Goal: Task Accomplishment & Management: Manage account settings

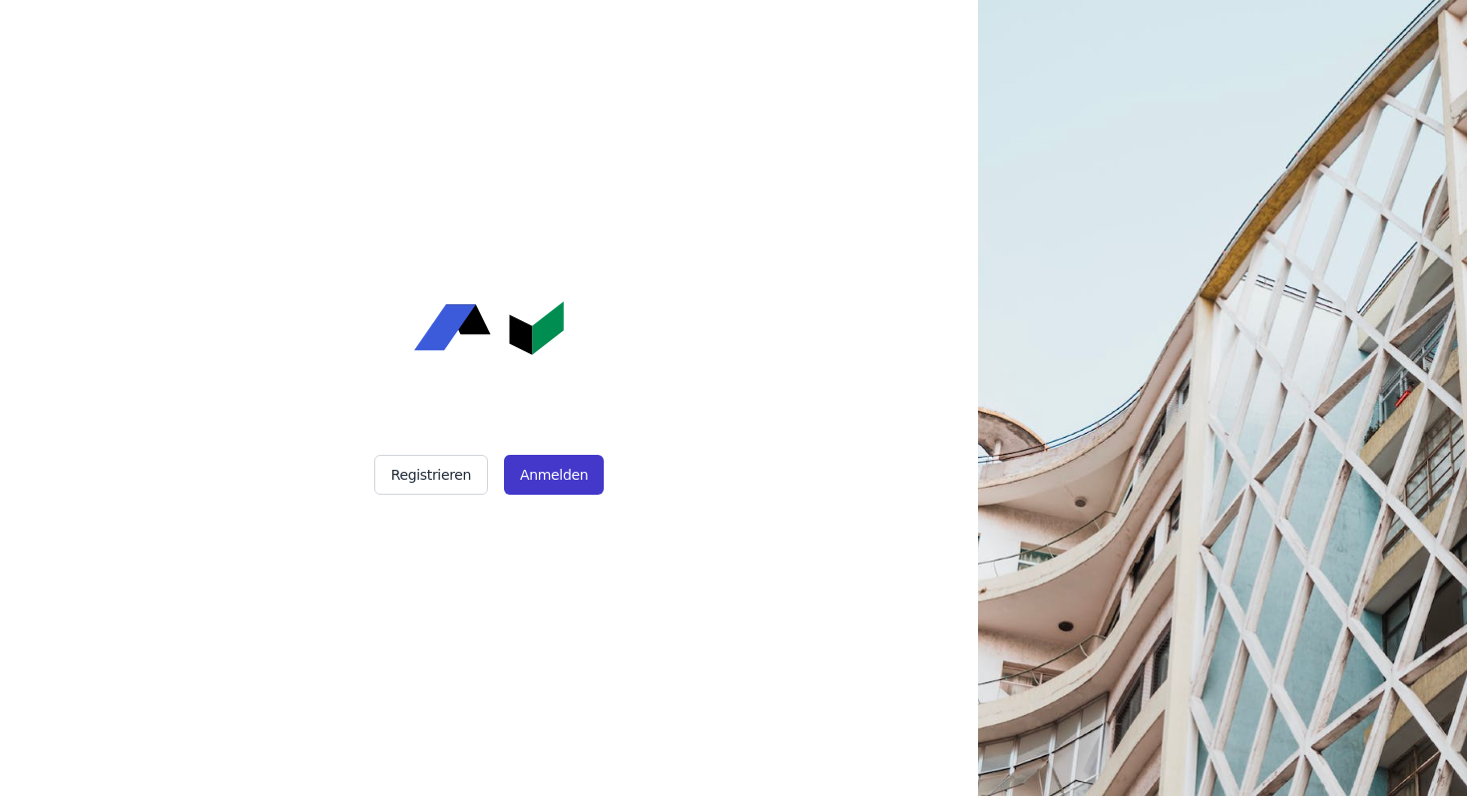
click at [538, 482] on button "Anmelden" at bounding box center [554, 475] width 100 height 40
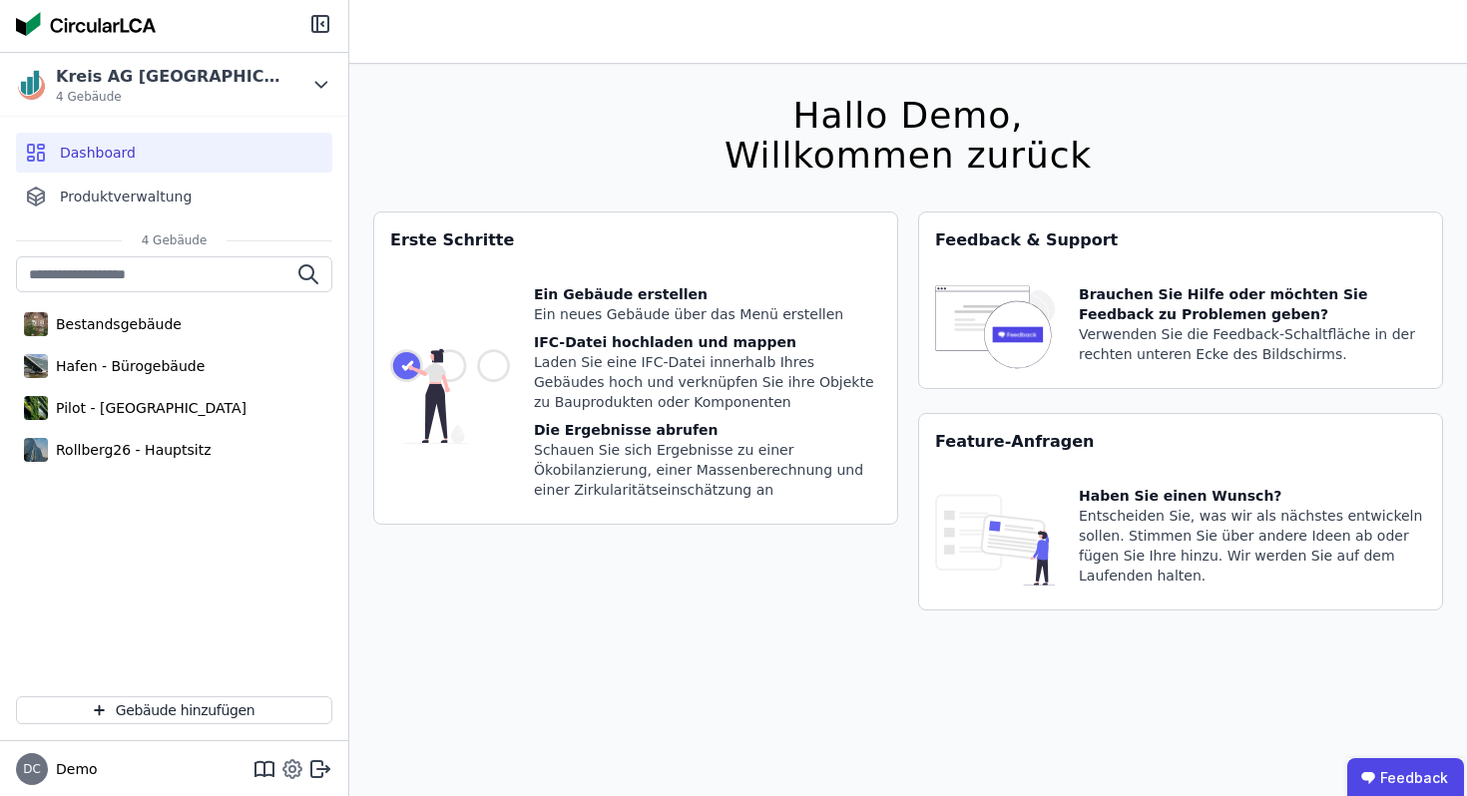
click at [288, 764] on icon at bounding box center [292, 769] width 24 height 24
select select "*"
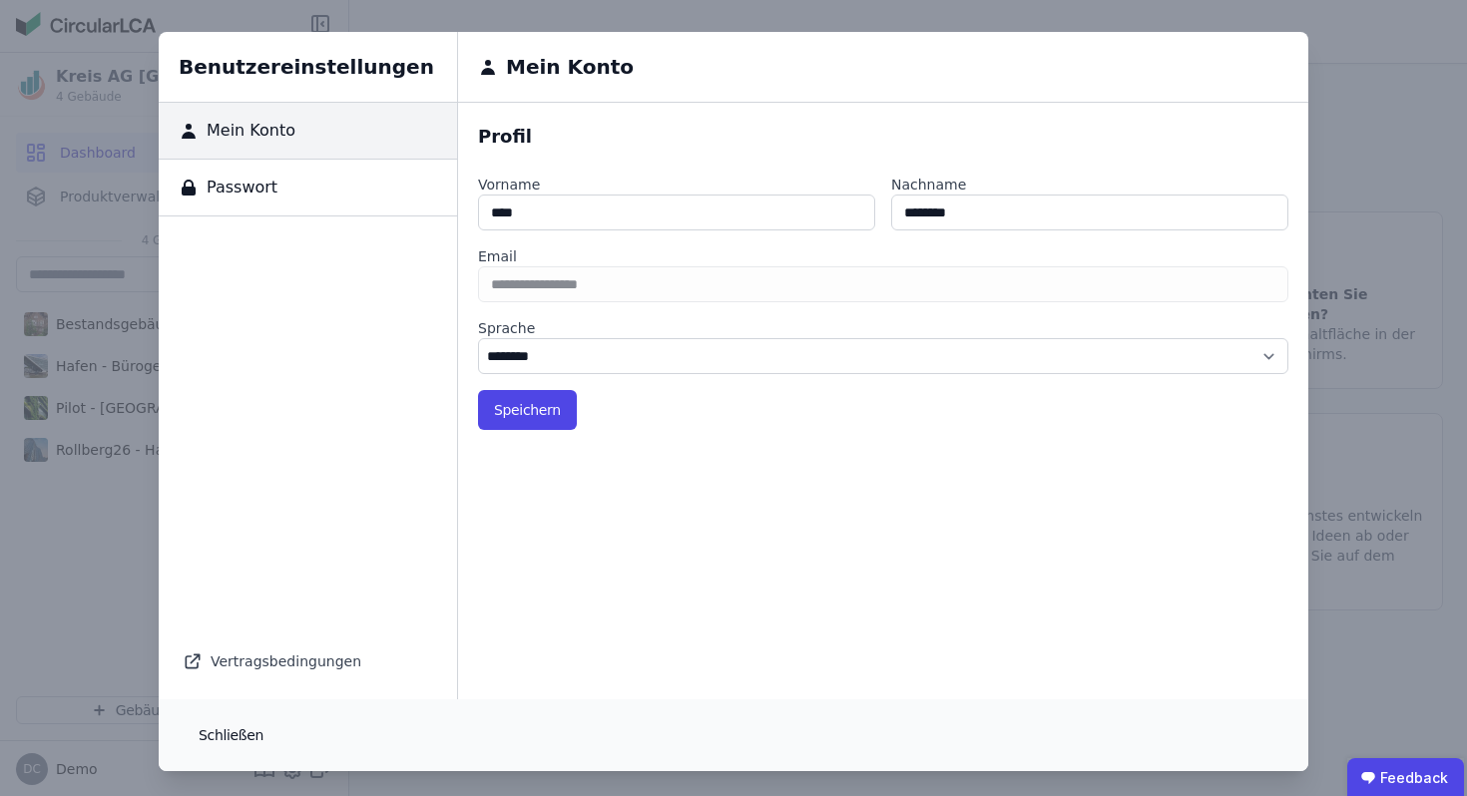
click at [222, 737] on button "Schließen" at bounding box center [231, 735] width 97 height 40
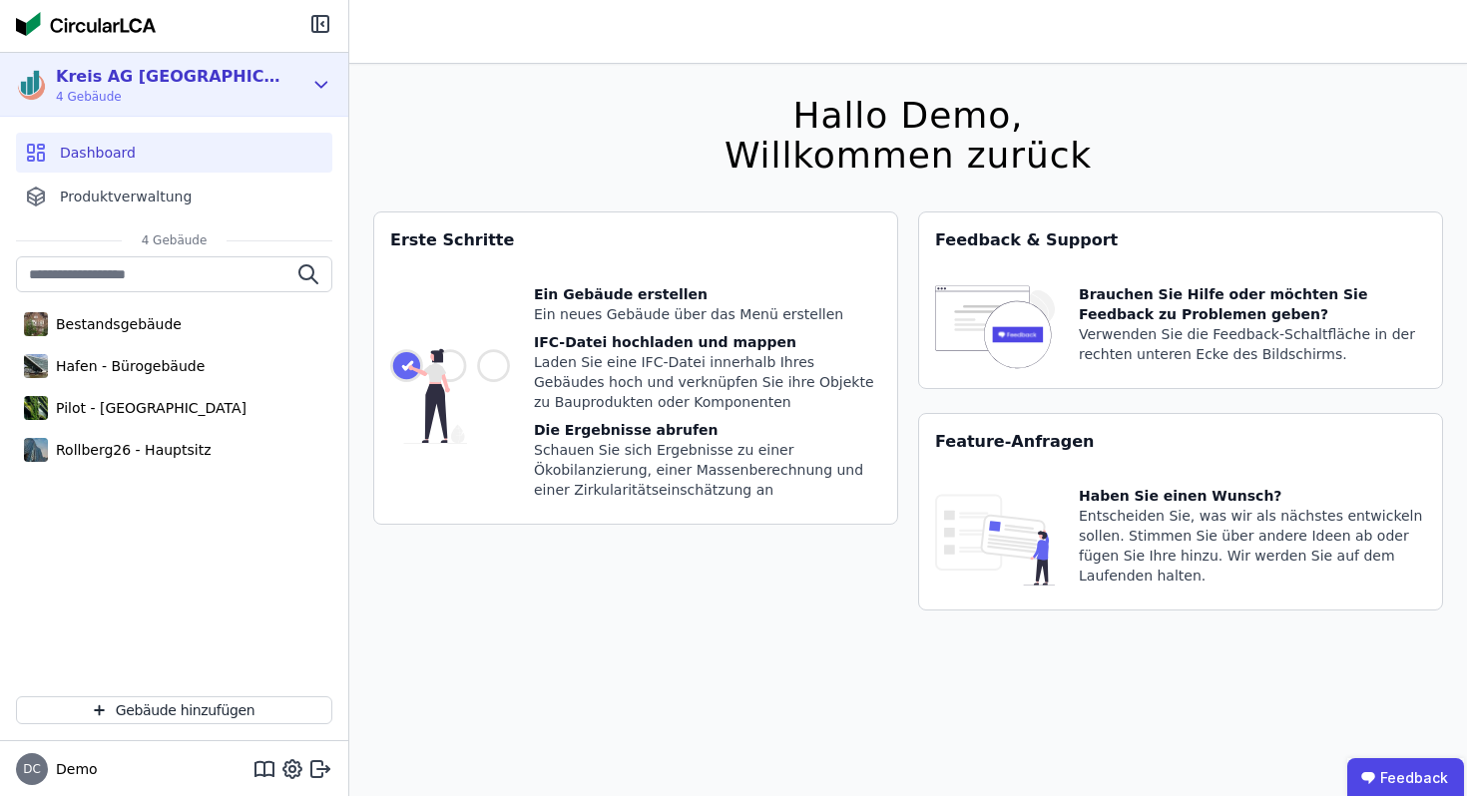
click at [167, 99] on span "4 Gebäude" at bounding box center [170, 97] width 229 height 16
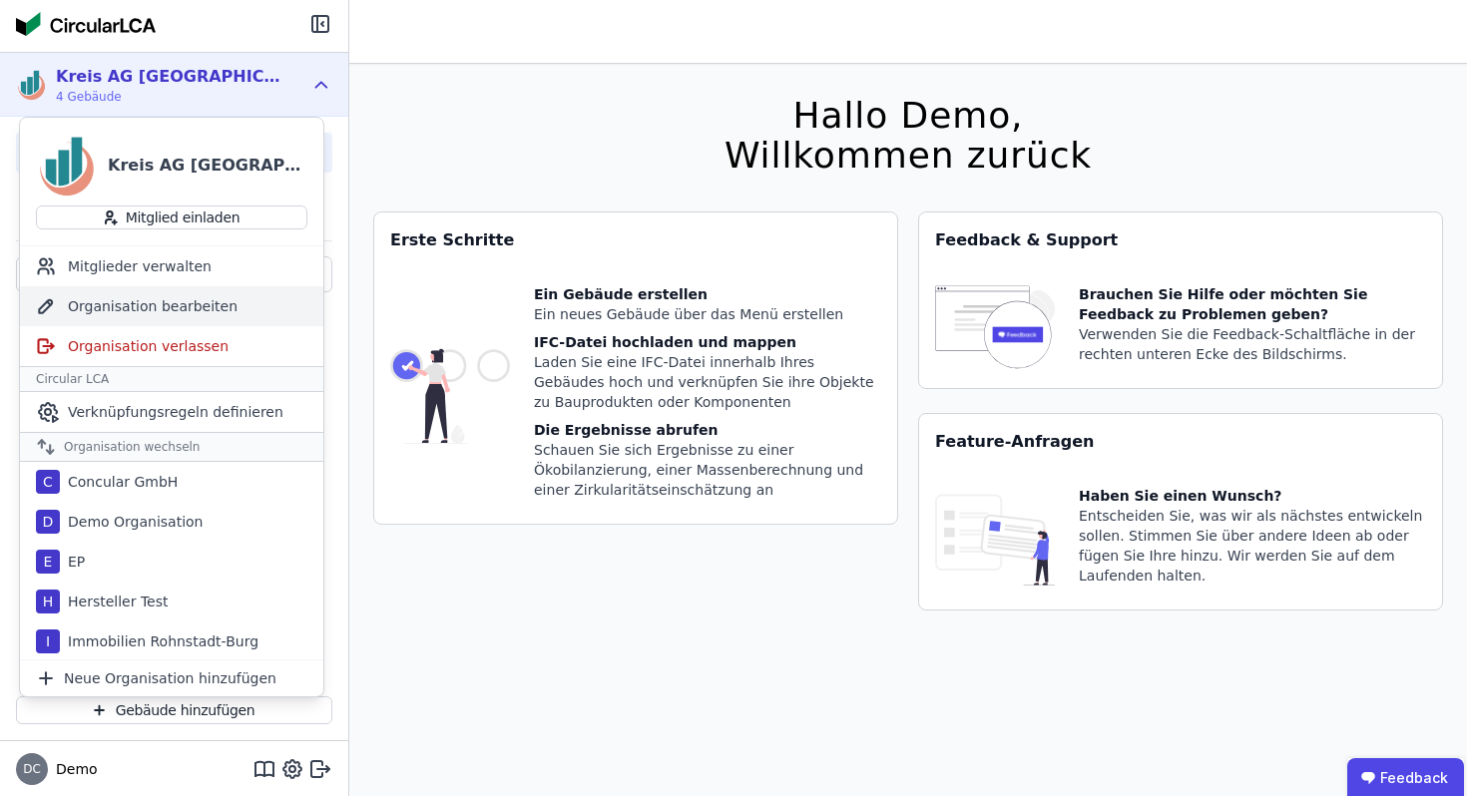
click at [134, 307] on div "Organisation bearbeiten" at bounding box center [171, 306] width 303 height 40
select select "**********"
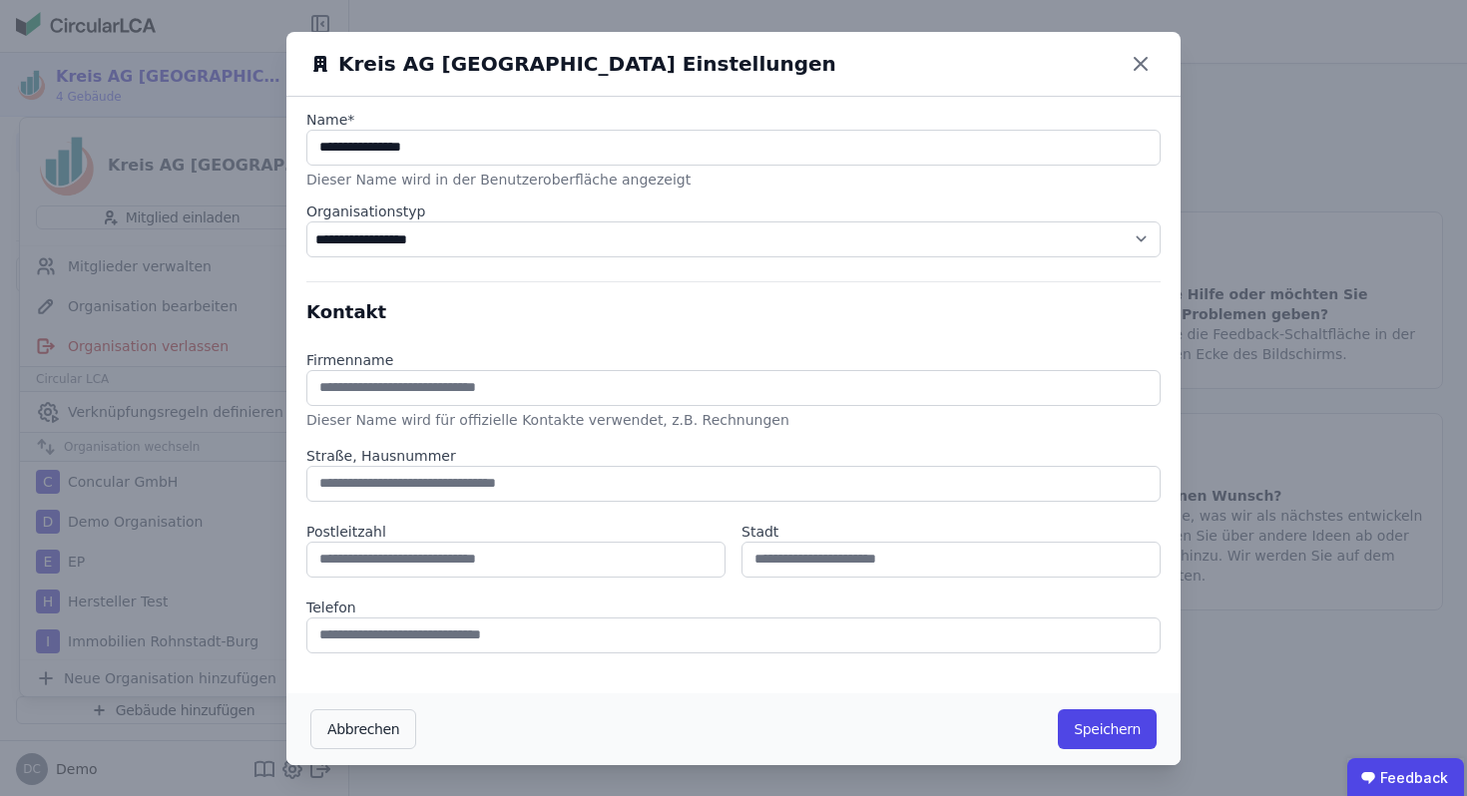
scroll to position [1, 0]
click at [1132, 57] on icon at bounding box center [1140, 63] width 32 height 32
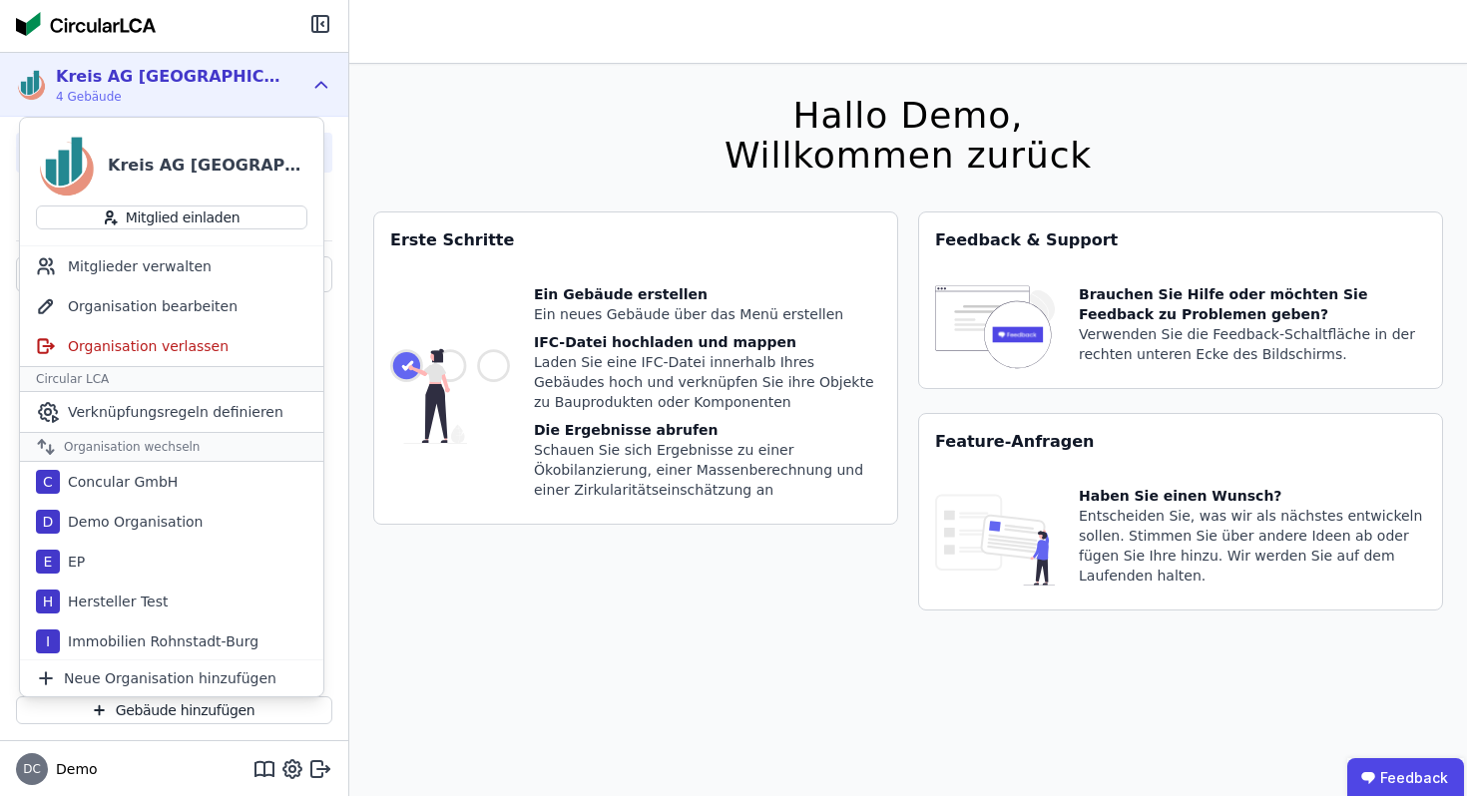
click at [273, 80] on div "Kreis AG Germany 4 Gebäude" at bounding box center [159, 85] width 286 height 40
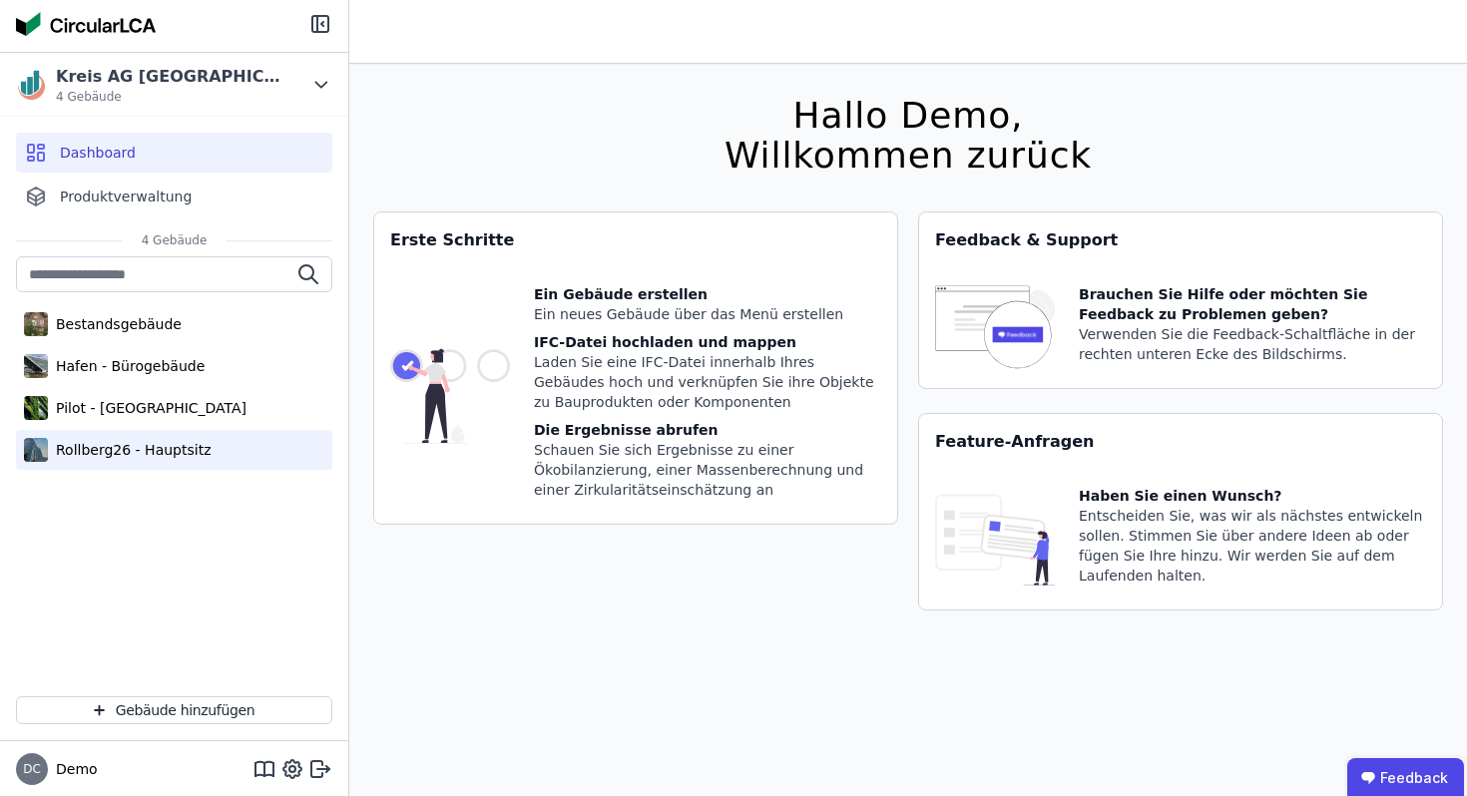
click at [151, 448] on div "Rollberg26 - Hauptsitz" at bounding box center [129, 450] width 163 height 20
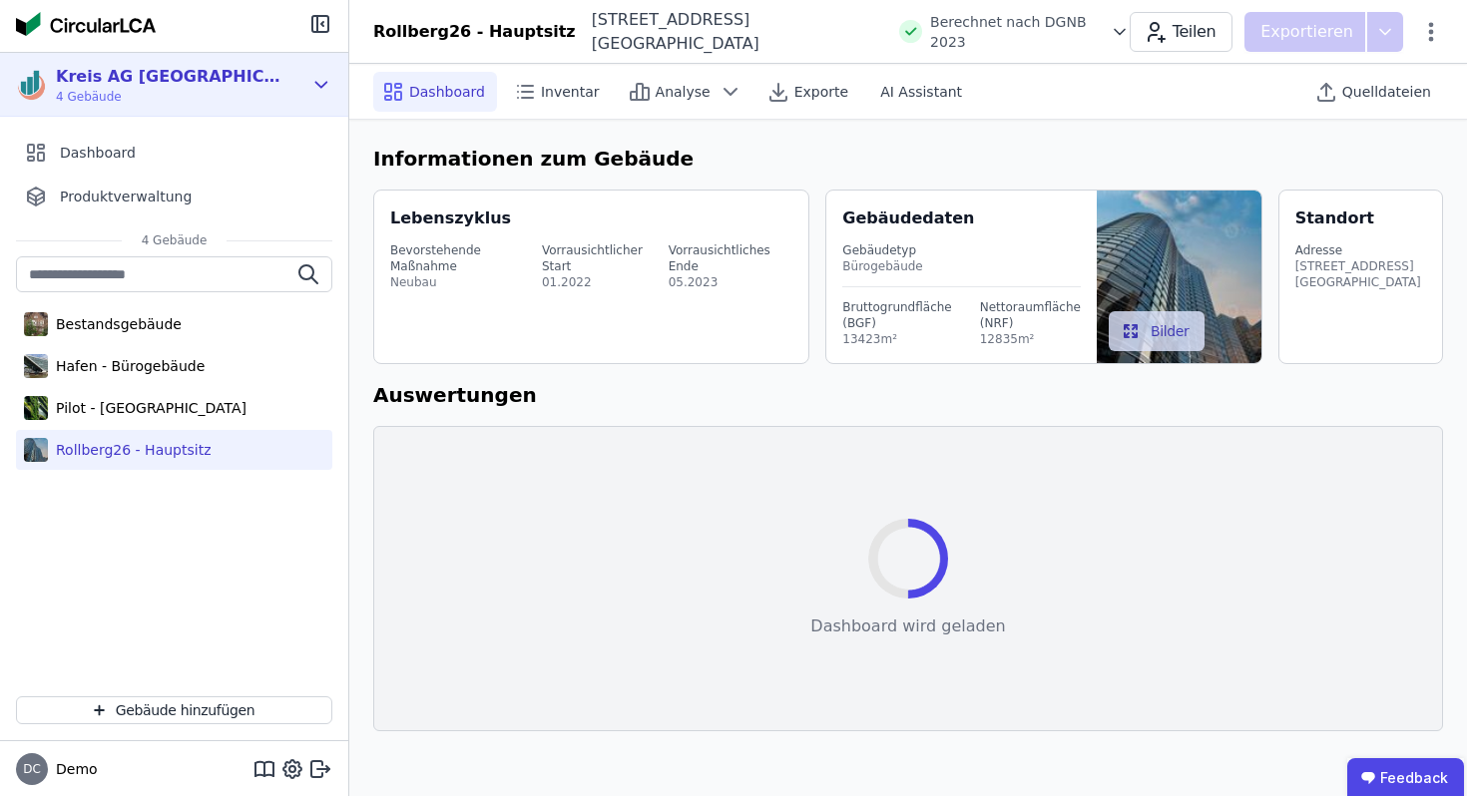
click at [218, 77] on div "Kreis AG Germany 4 Gebäude" at bounding box center [159, 85] width 286 height 40
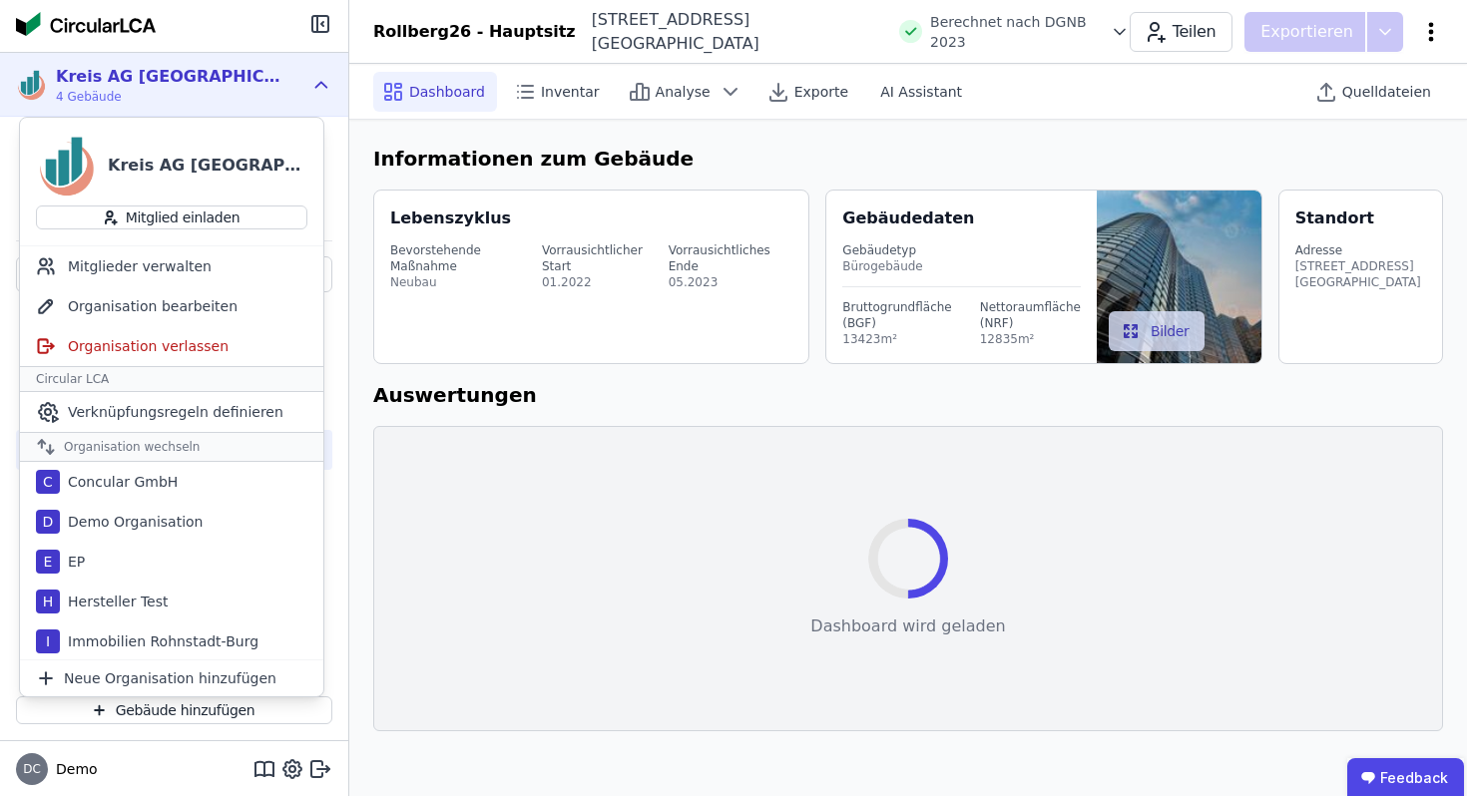
click at [1433, 34] on icon at bounding box center [1431, 32] width 24 height 24
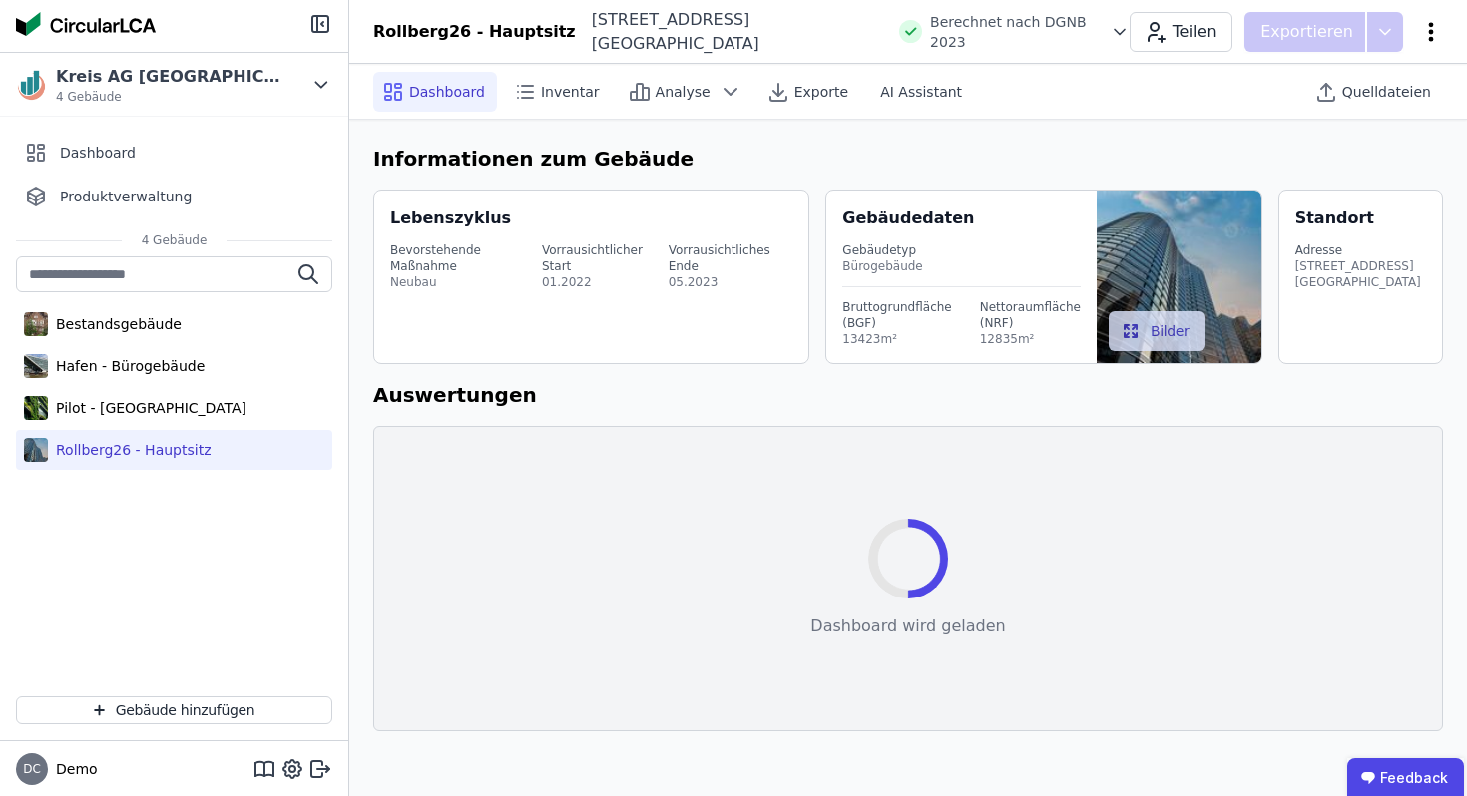
click at [1432, 28] on icon at bounding box center [1431, 32] width 24 height 24
click at [1341, 80] on span "Gebäude bearbeiten" at bounding box center [1337, 79] width 144 height 20
select select "**********"
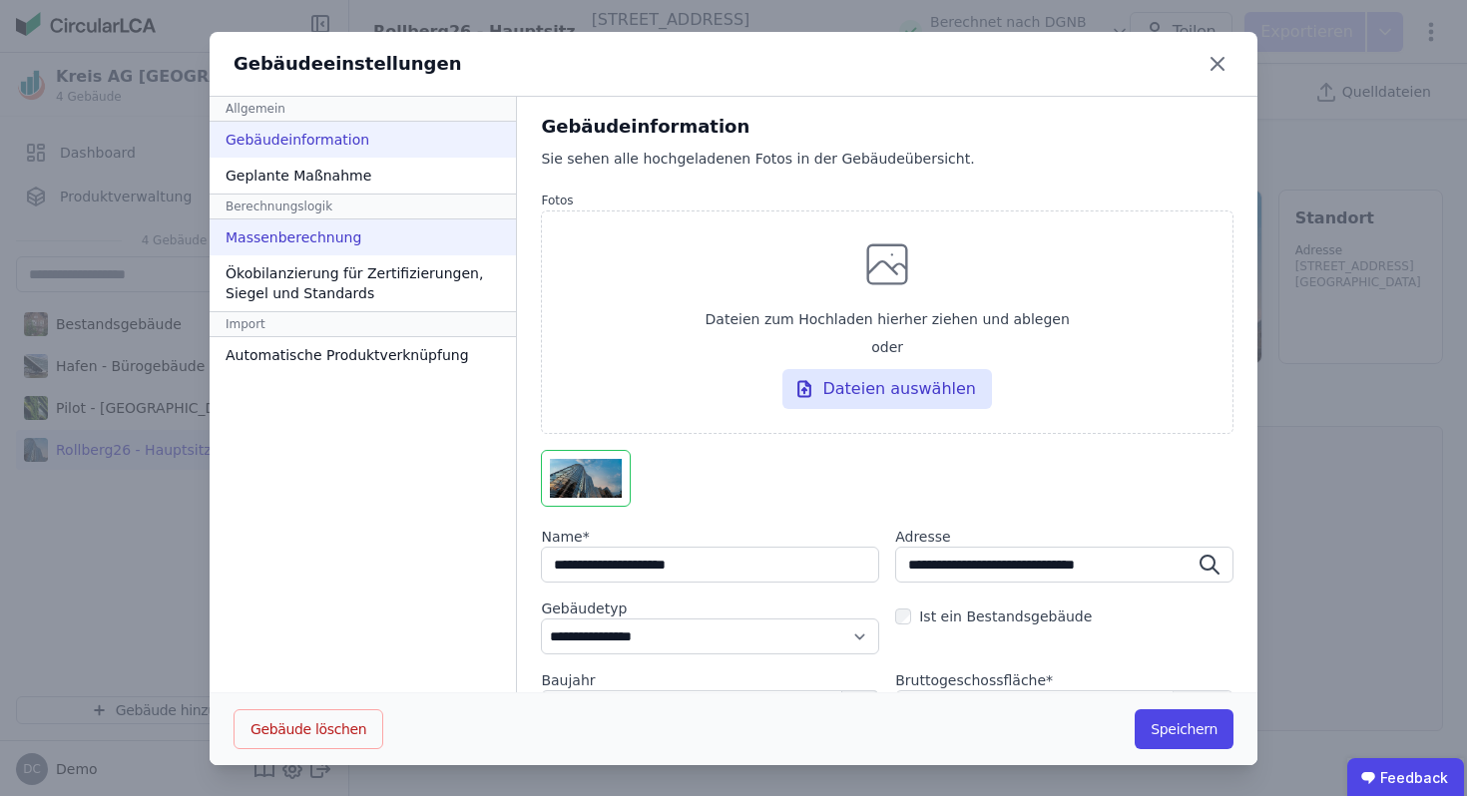
click at [294, 235] on div "Massenberechnung" at bounding box center [363, 237] width 306 height 36
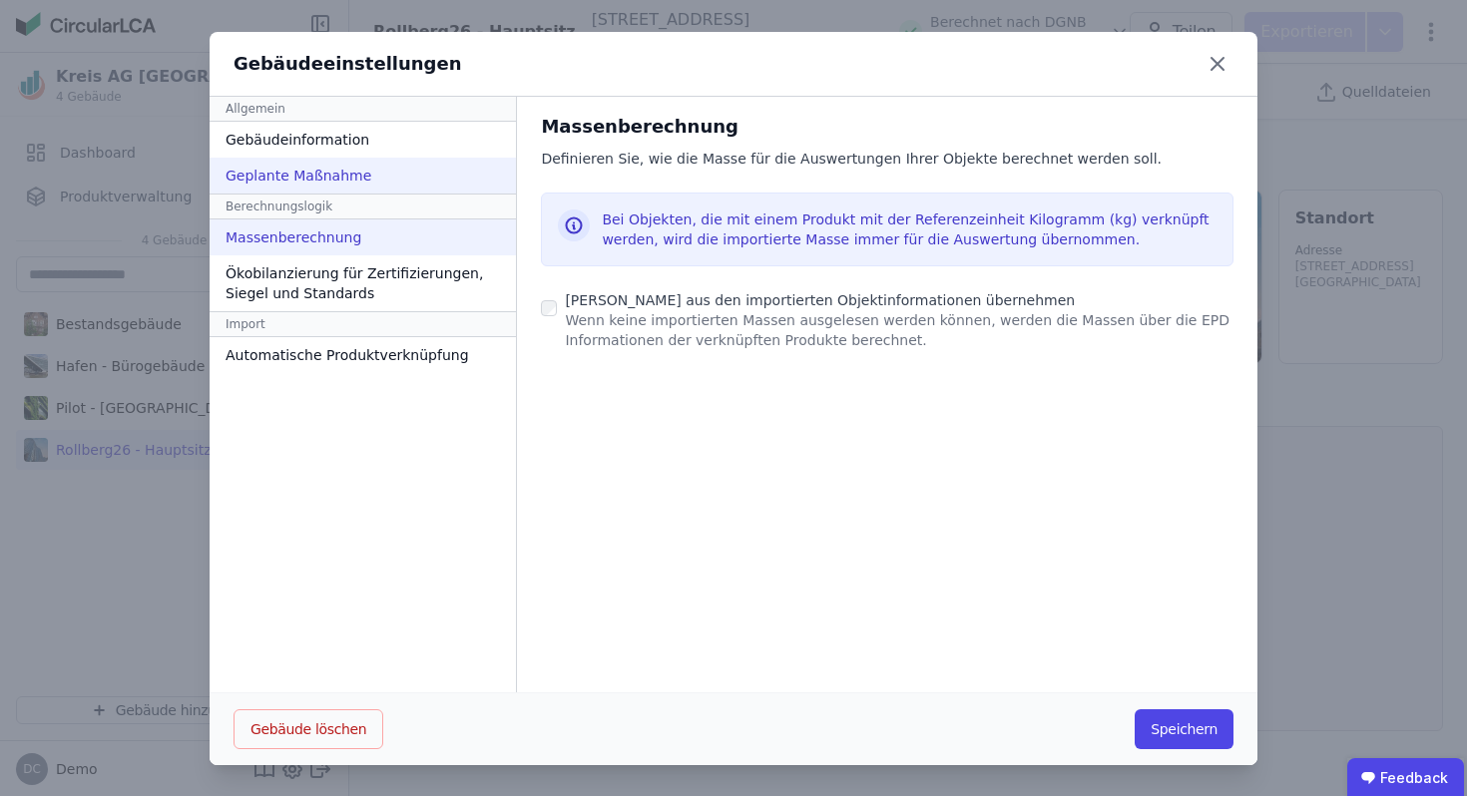
click at [309, 169] on div "Geplante Maßnahme" at bounding box center [363, 176] width 306 height 36
select select "*"
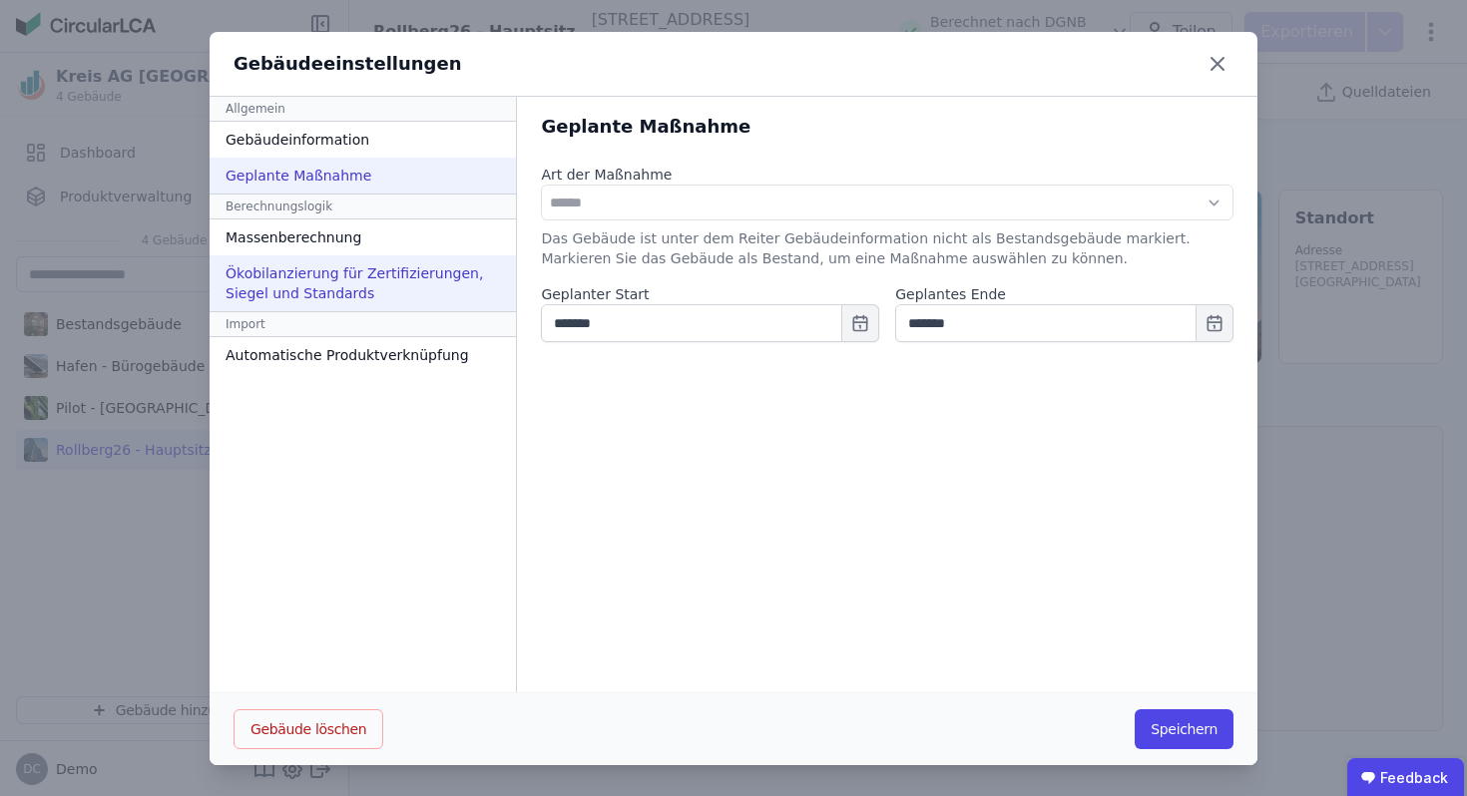
click at [299, 274] on div "Ökobilanzierung für Zertifizierungen, Siegel und Standards" at bounding box center [363, 283] width 306 height 56
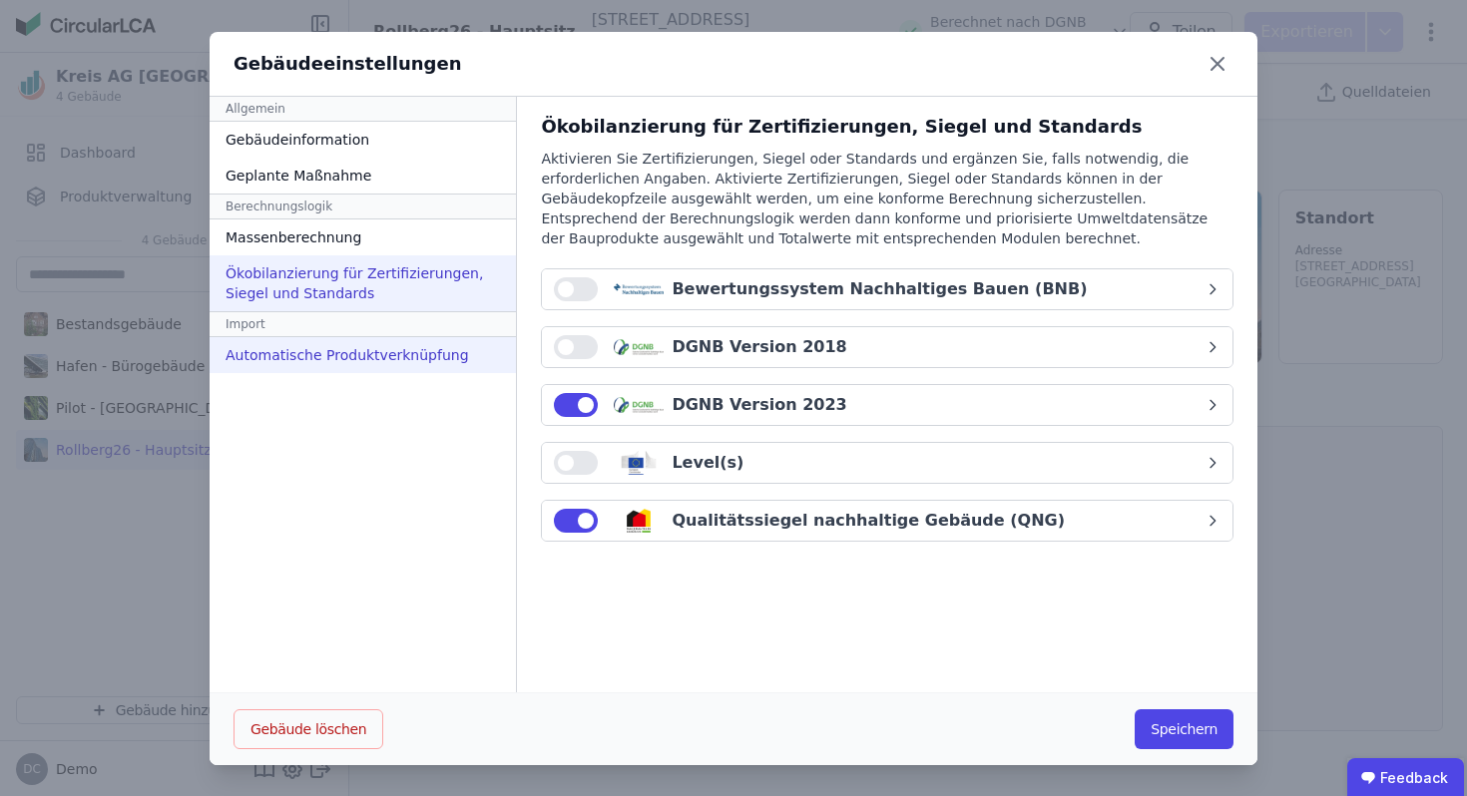
click at [307, 341] on div "Automatische Produktverknüpfung" at bounding box center [363, 355] width 306 height 36
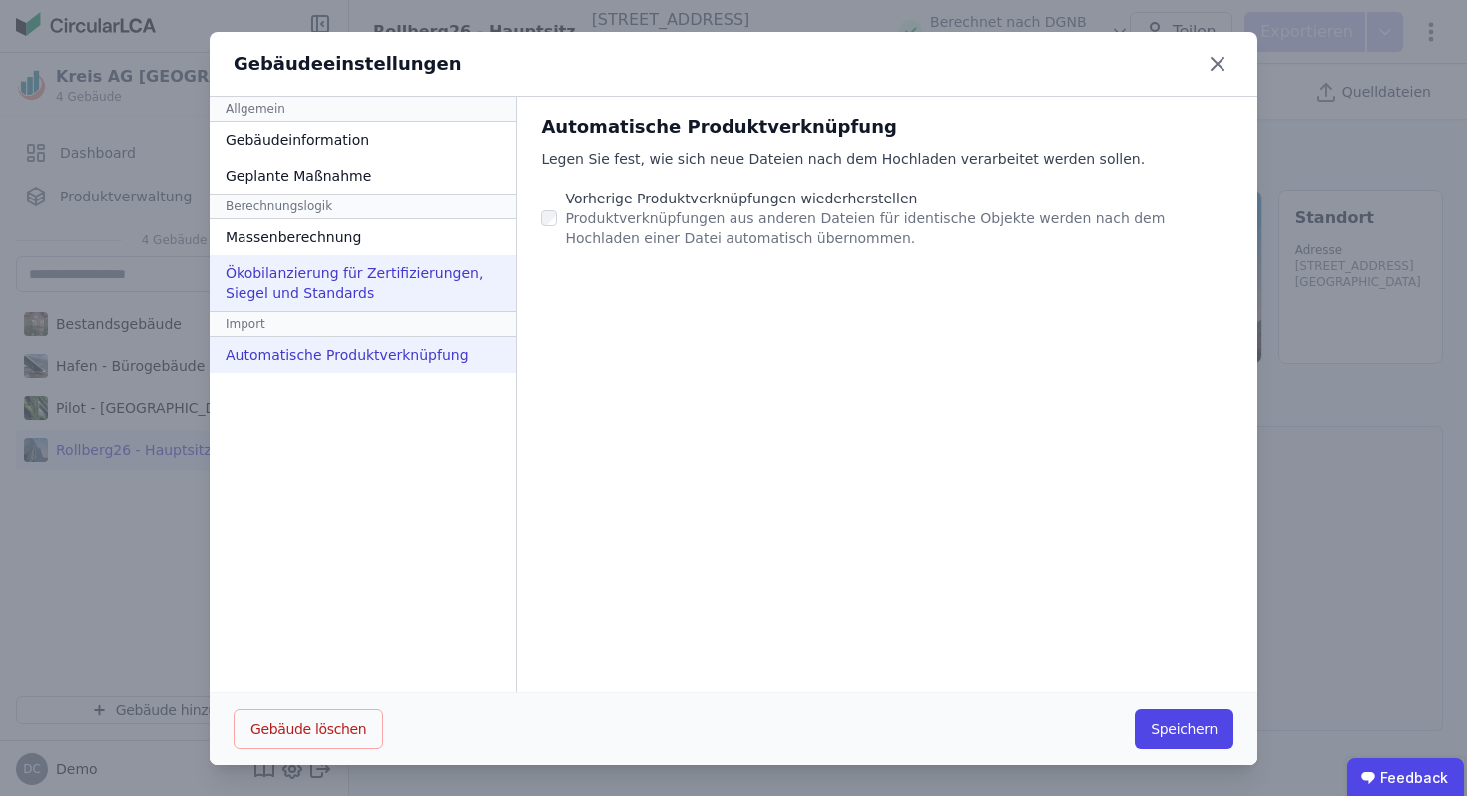
click at [315, 261] on div "Ökobilanzierung für Zertifizierungen, Siegel und Standards" at bounding box center [363, 283] width 306 height 56
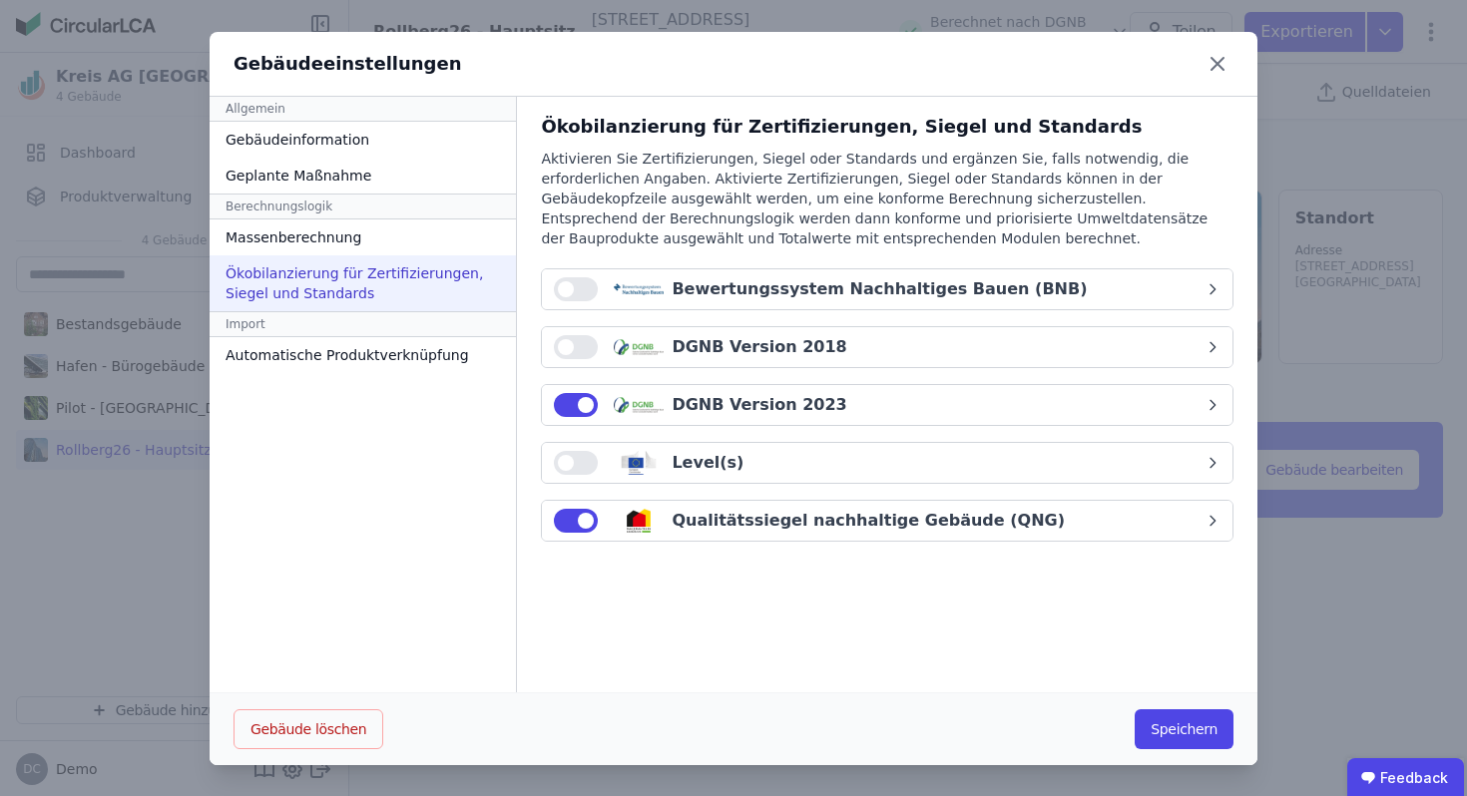
click at [810, 401] on div "DGNB Version 2023" at bounding box center [758, 405] width 175 height 24
select select "*"
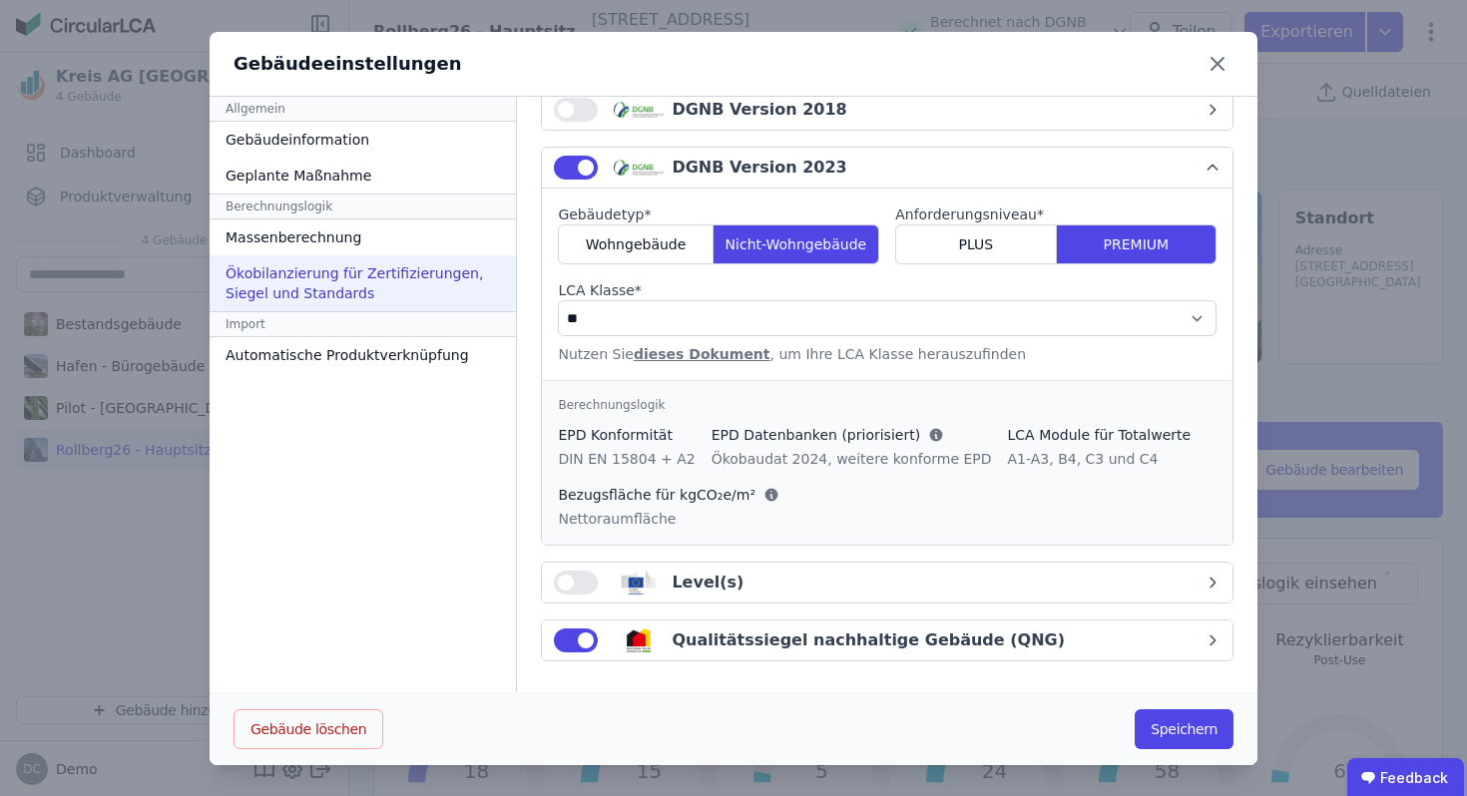
scroll to position [1, 0]
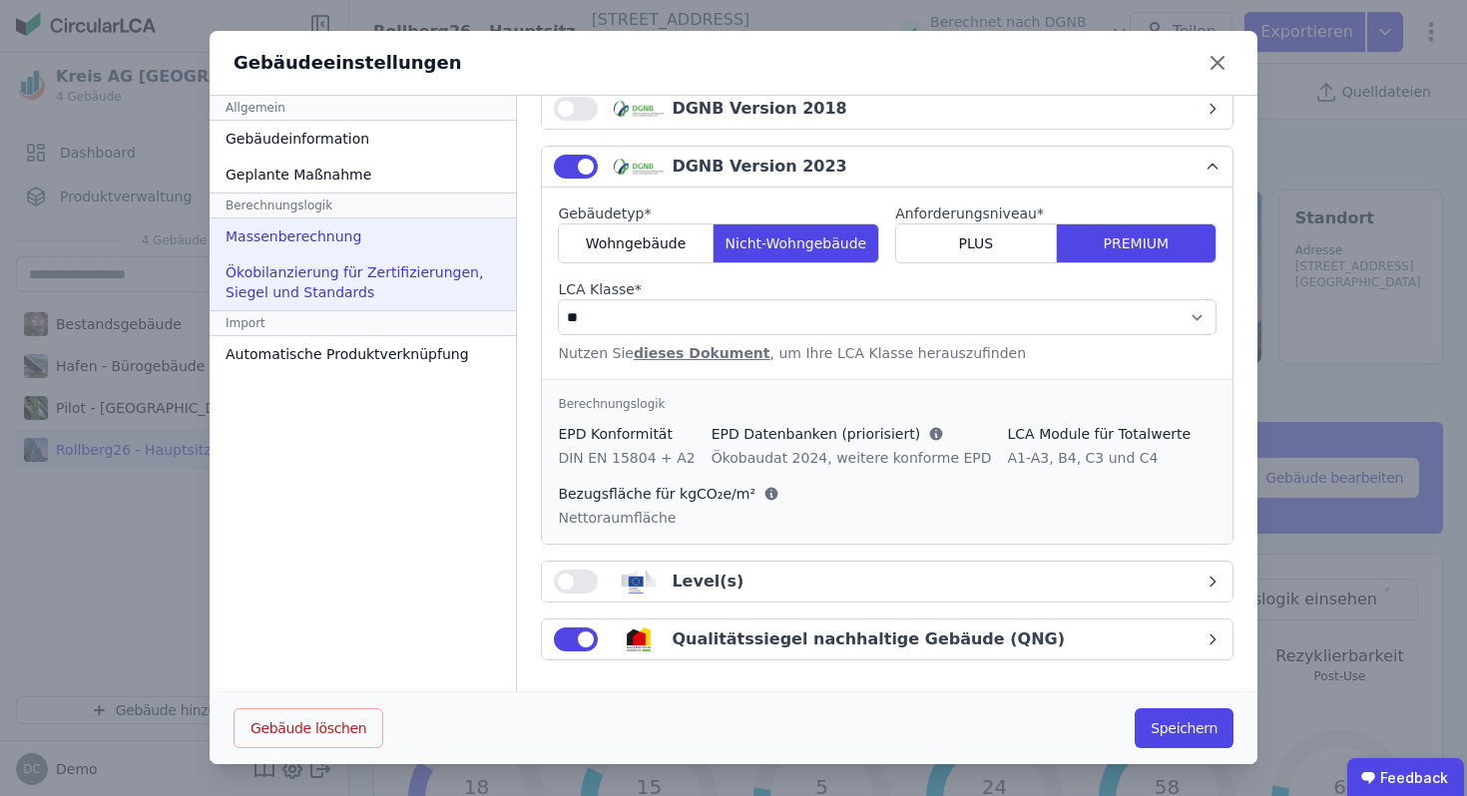
click at [311, 231] on div "Massenberechnung" at bounding box center [363, 236] width 306 height 36
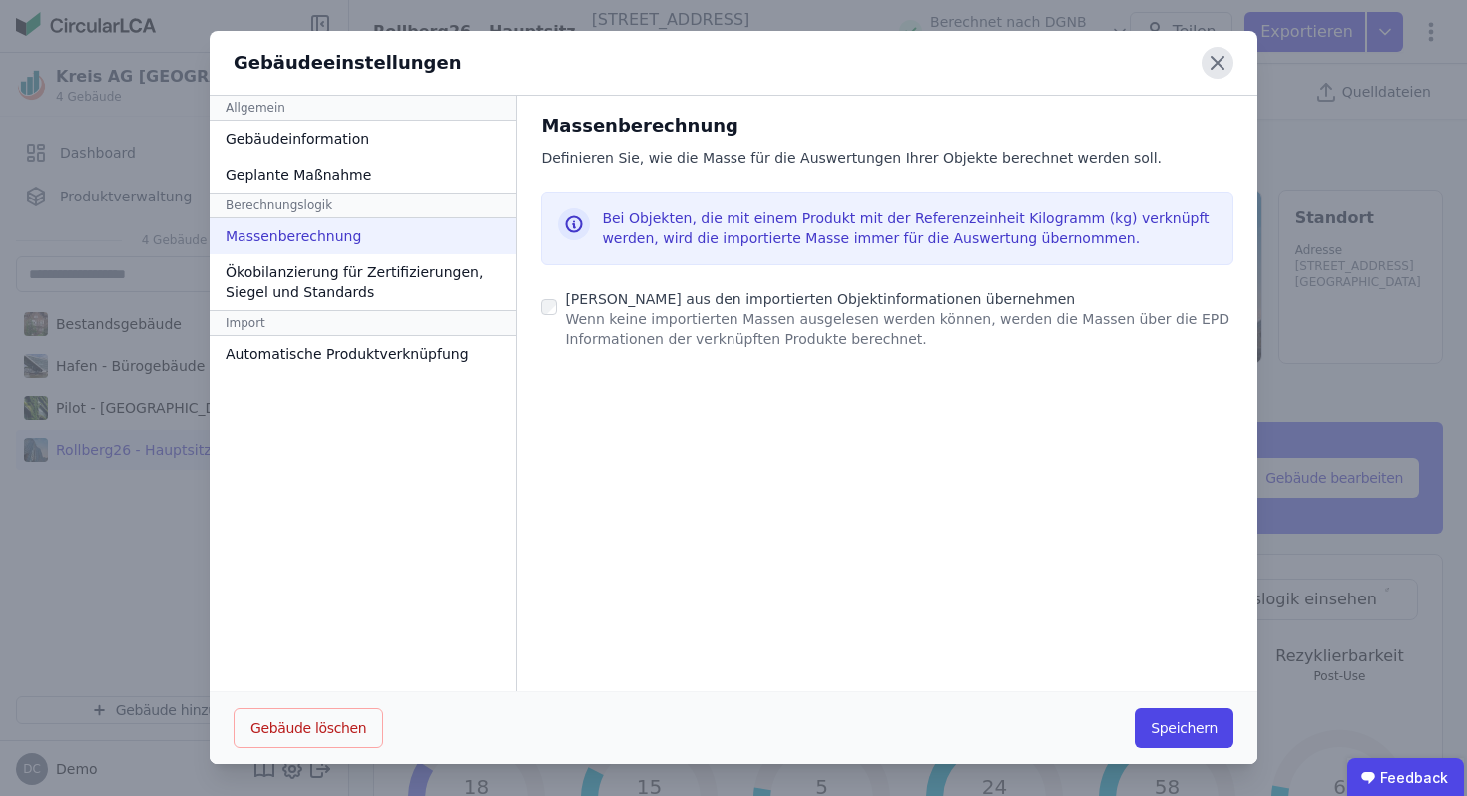
click at [1211, 67] on icon at bounding box center [1217, 63] width 12 height 12
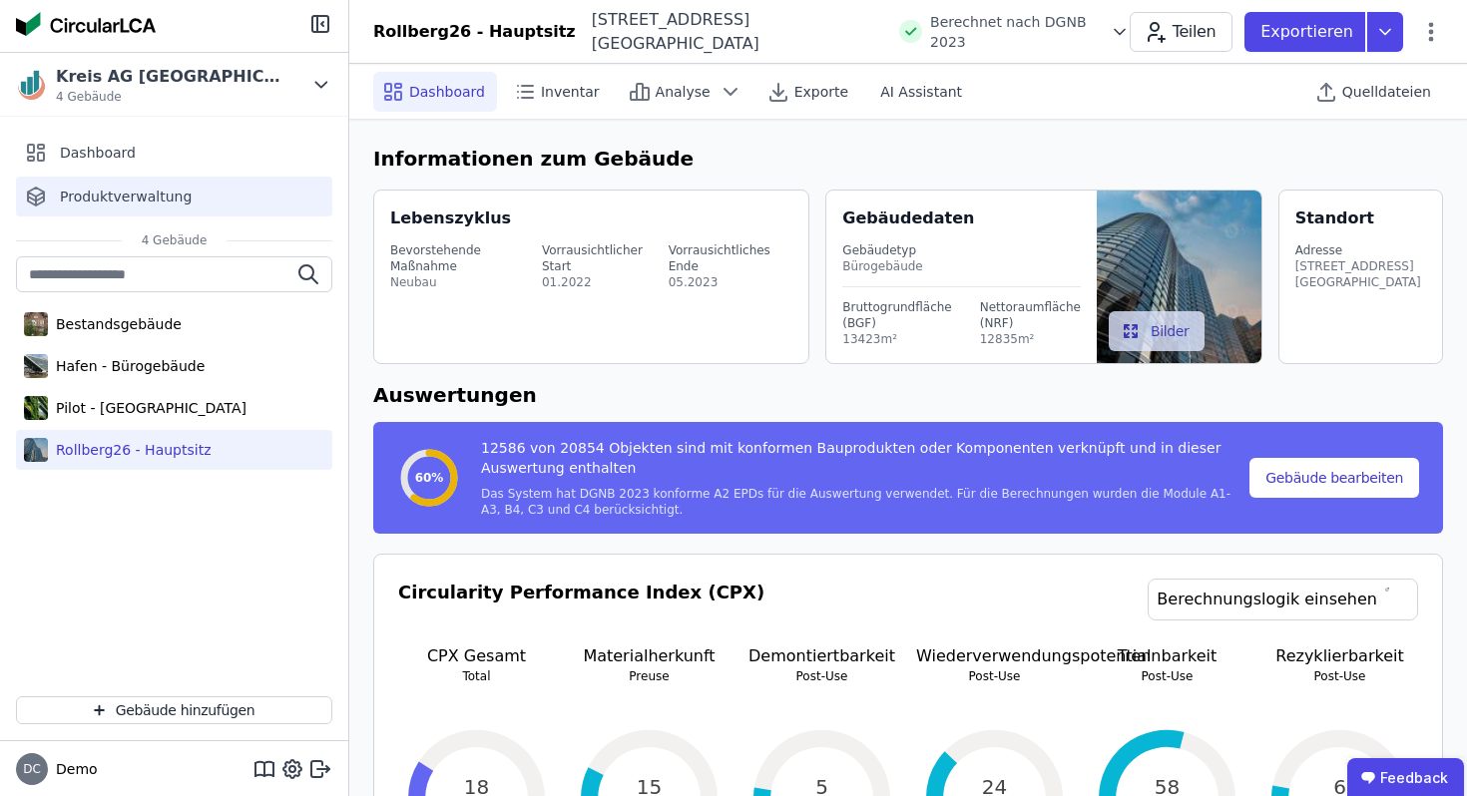
click at [198, 188] on div "Produktverwaltung" at bounding box center [174, 197] width 316 height 40
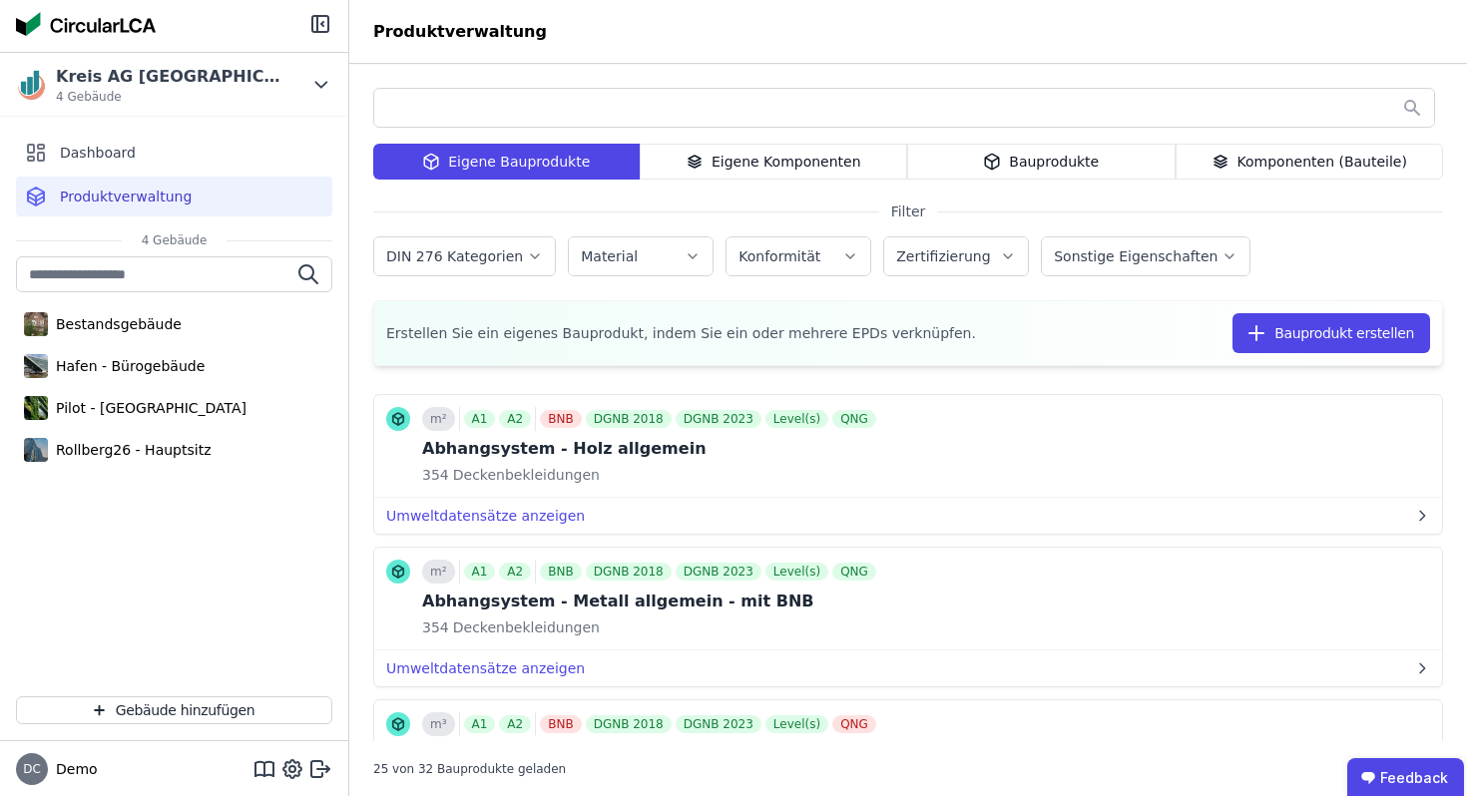
click at [745, 161] on div "Eigene Komponenten" at bounding box center [774, 162] width 268 height 36
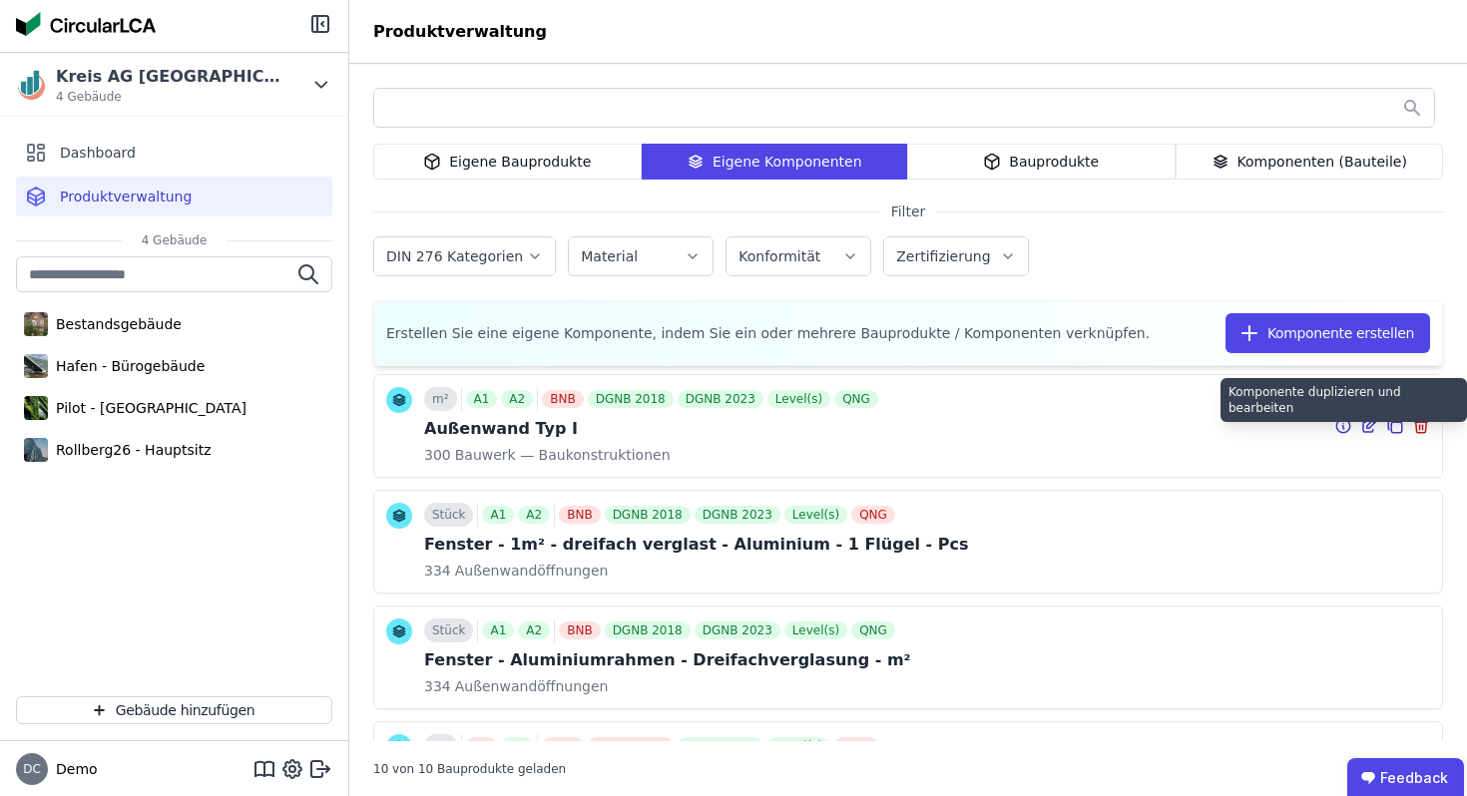
click at [1395, 424] on icon at bounding box center [1395, 426] width 18 height 24
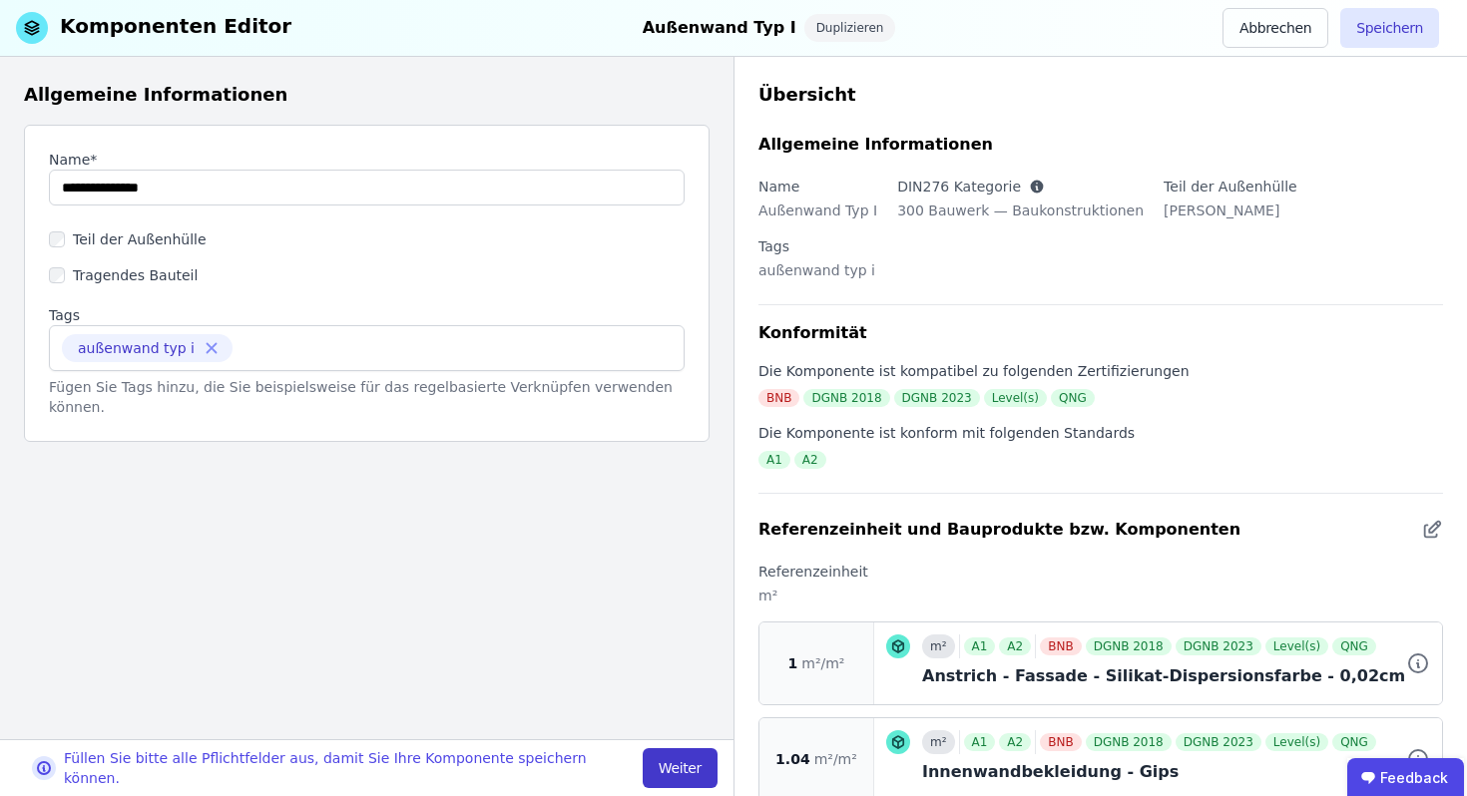
click at [674, 761] on button "Weiter" at bounding box center [680, 768] width 75 height 40
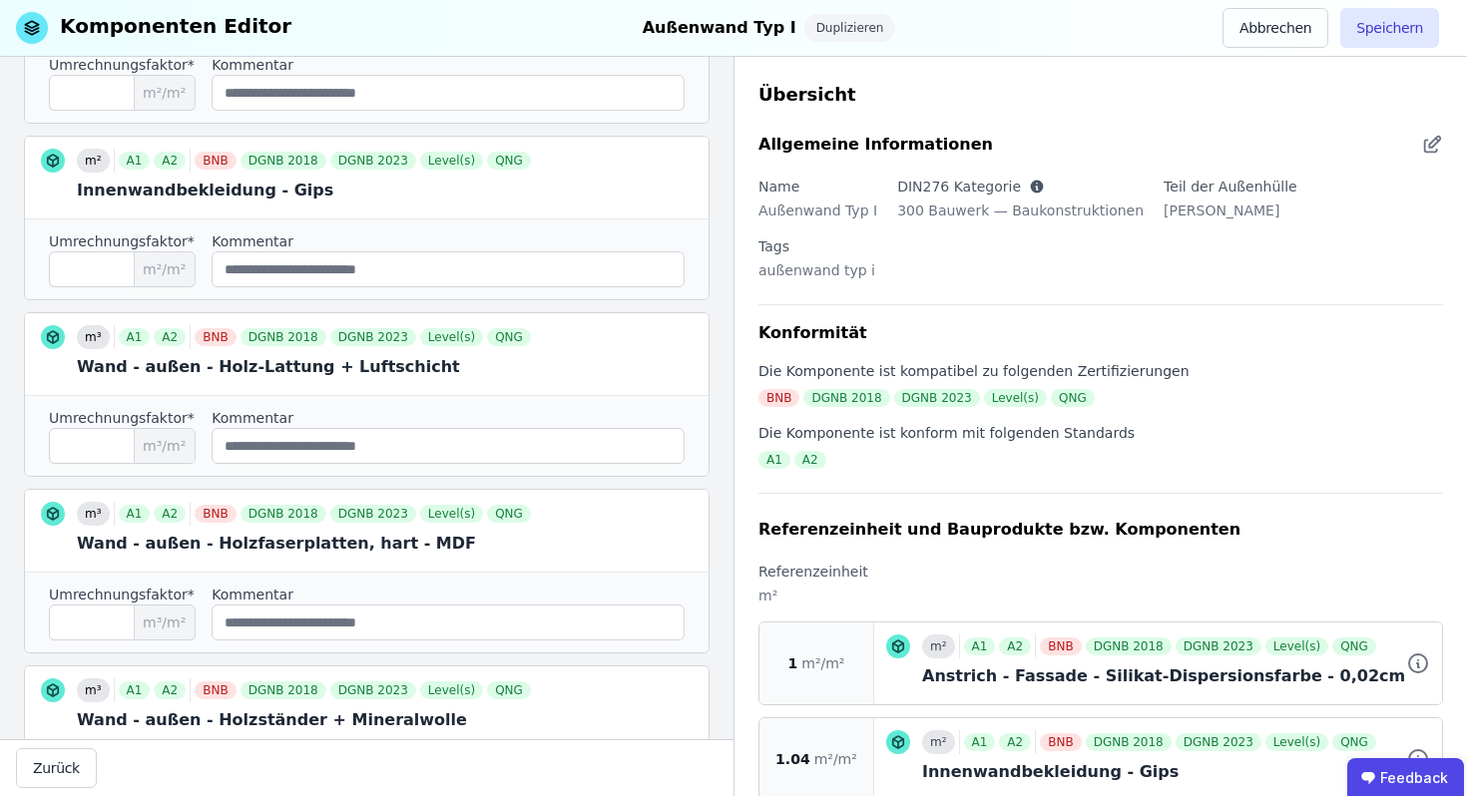
scroll to position [439, 0]
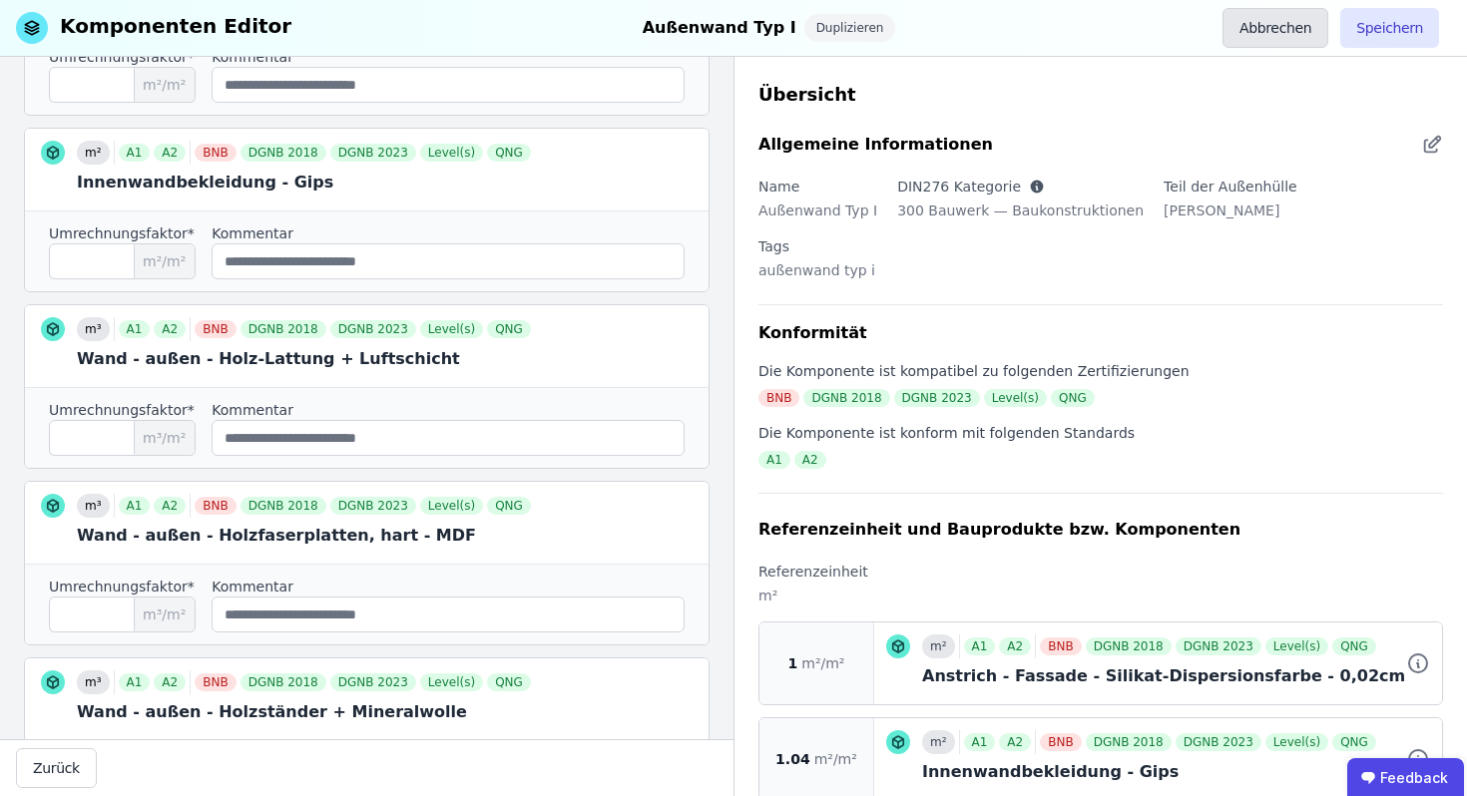
click at [1268, 35] on button "Abbrechen" at bounding box center [1275, 28] width 106 height 40
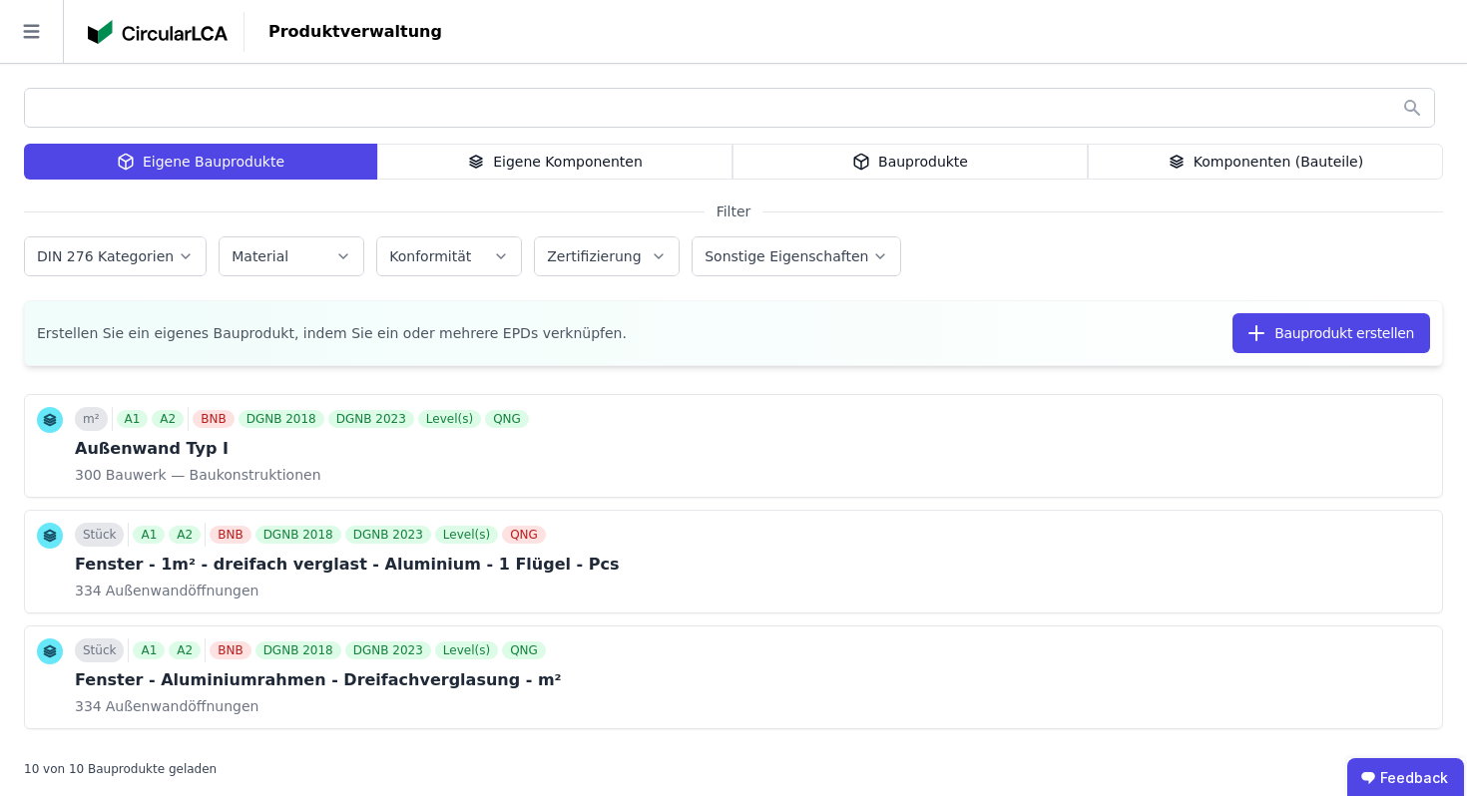
click at [465, 166] on div "Eigene Komponenten" at bounding box center [554, 162] width 355 height 36
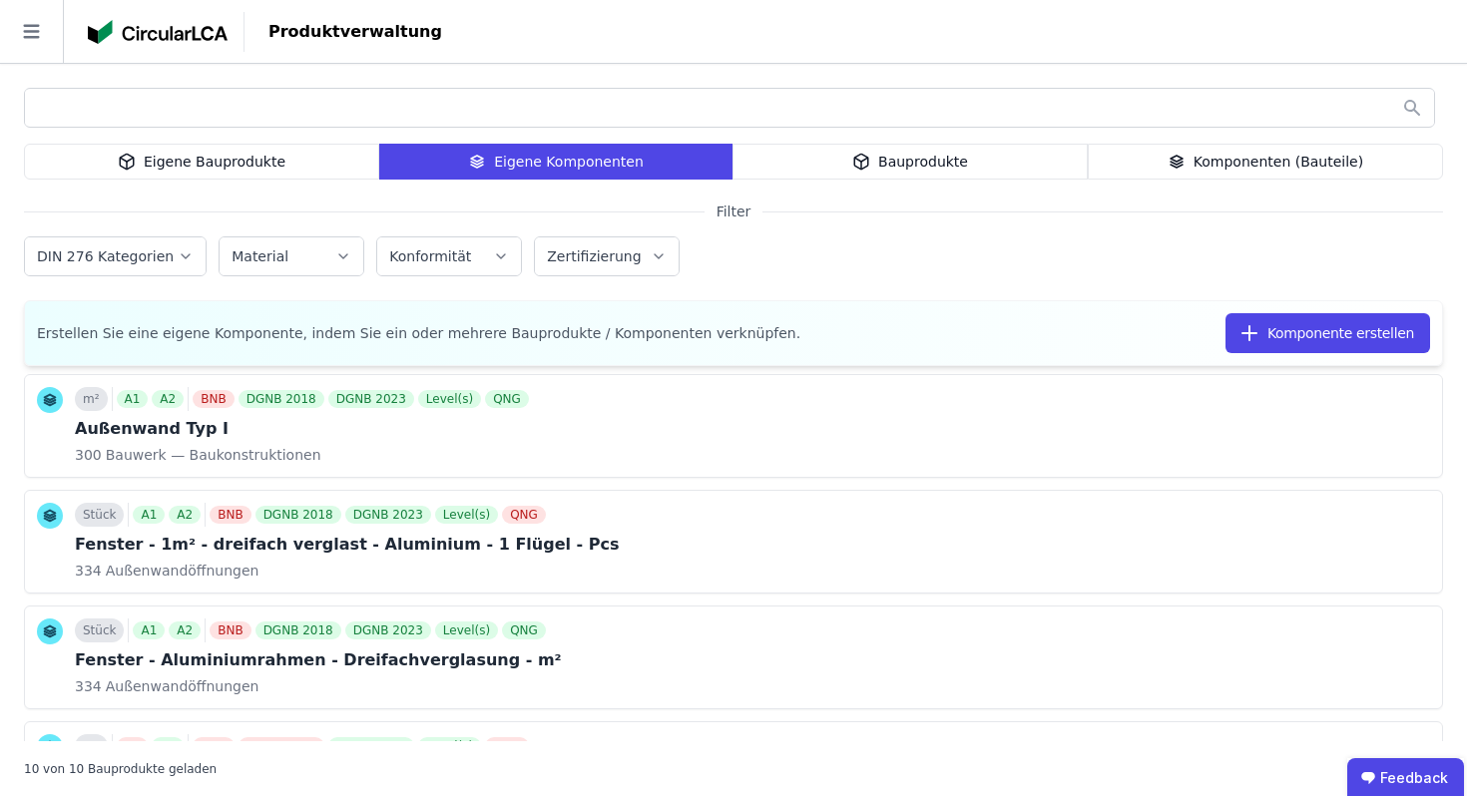
click at [271, 149] on div "Eigene Bauprodukte" at bounding box center [201, 162] width 355 height 36
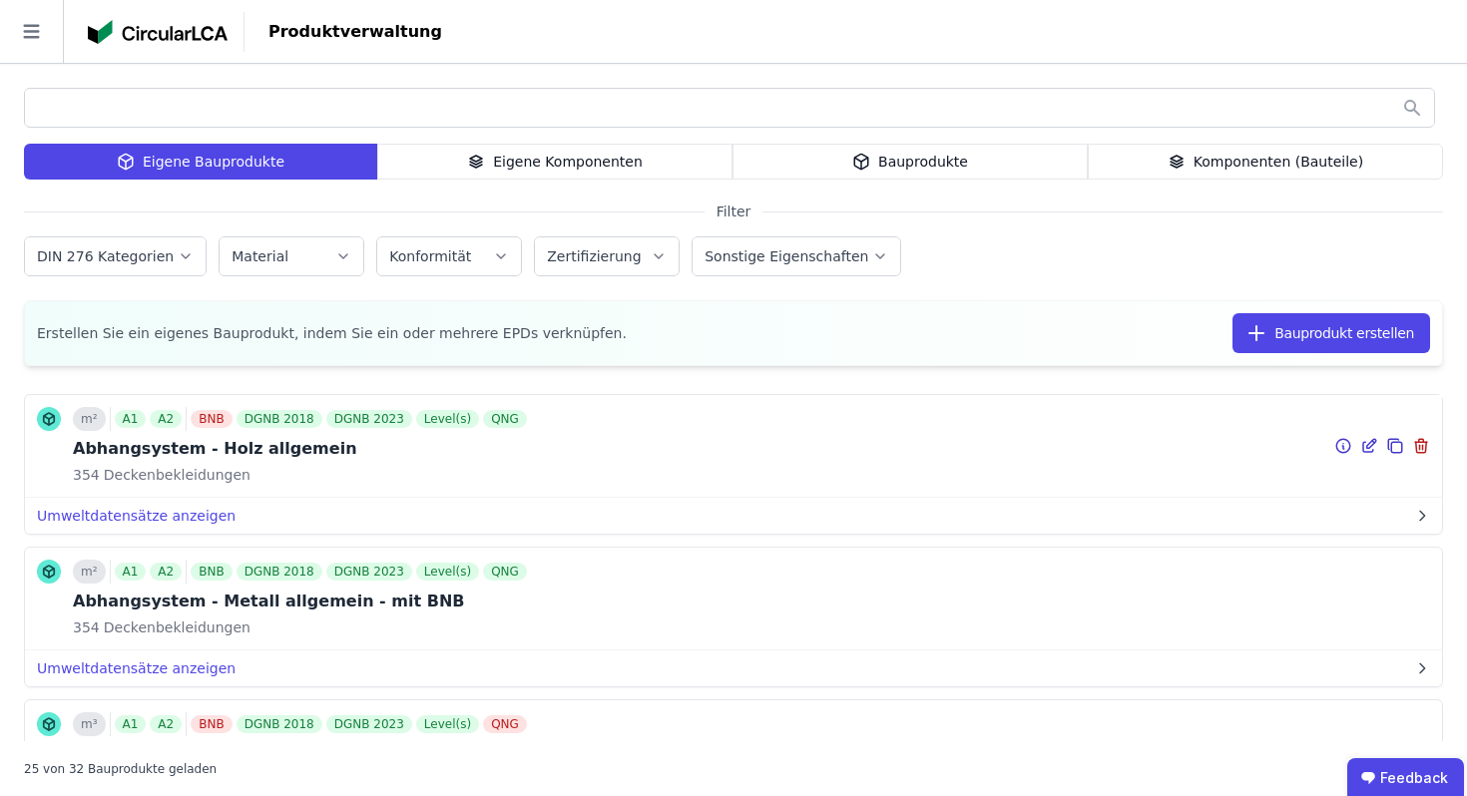
click at [1367, 449] on icon at bounding box center [1369, 446] width 18 height 24
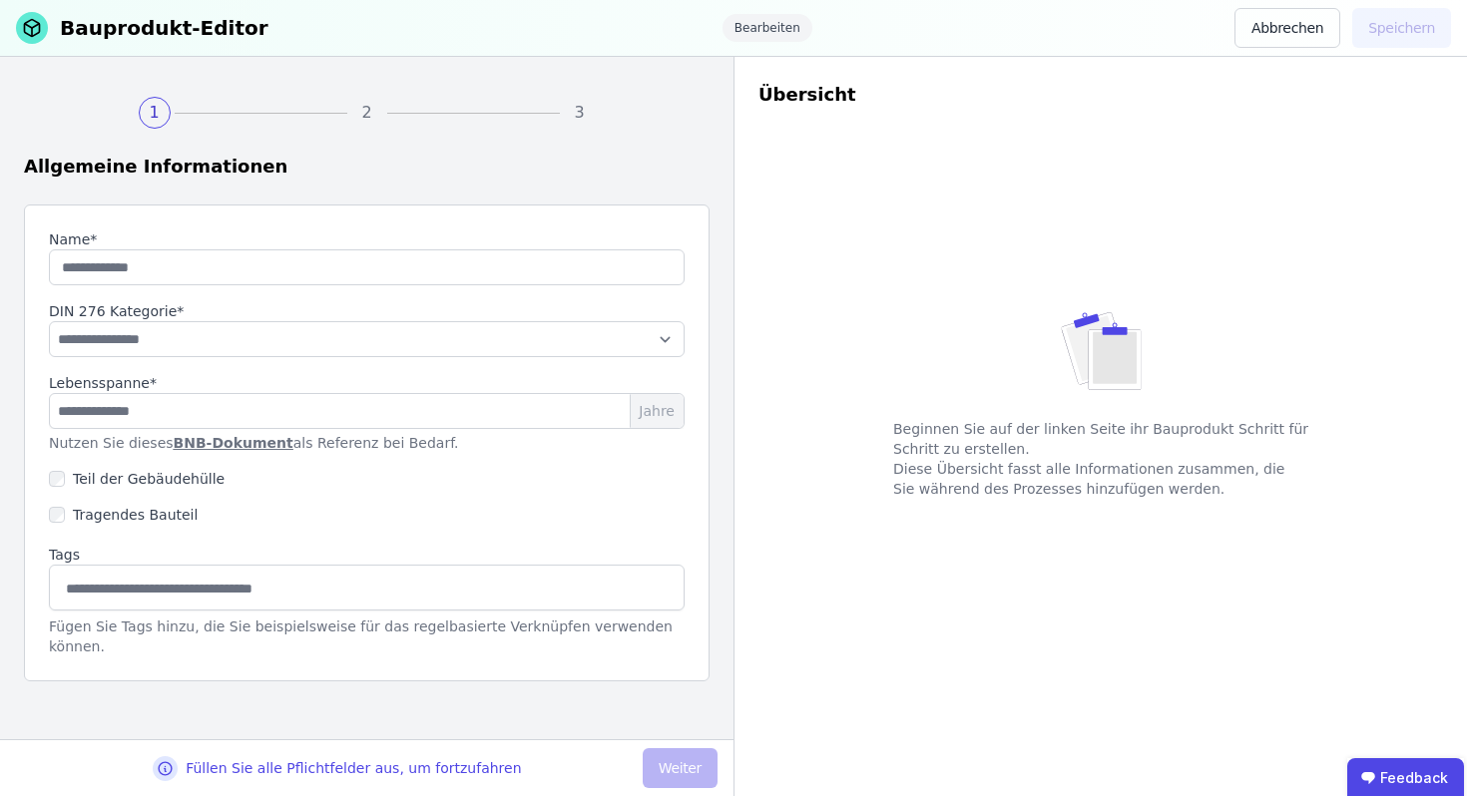
type input "**********"
select select "**********"
type input "**"
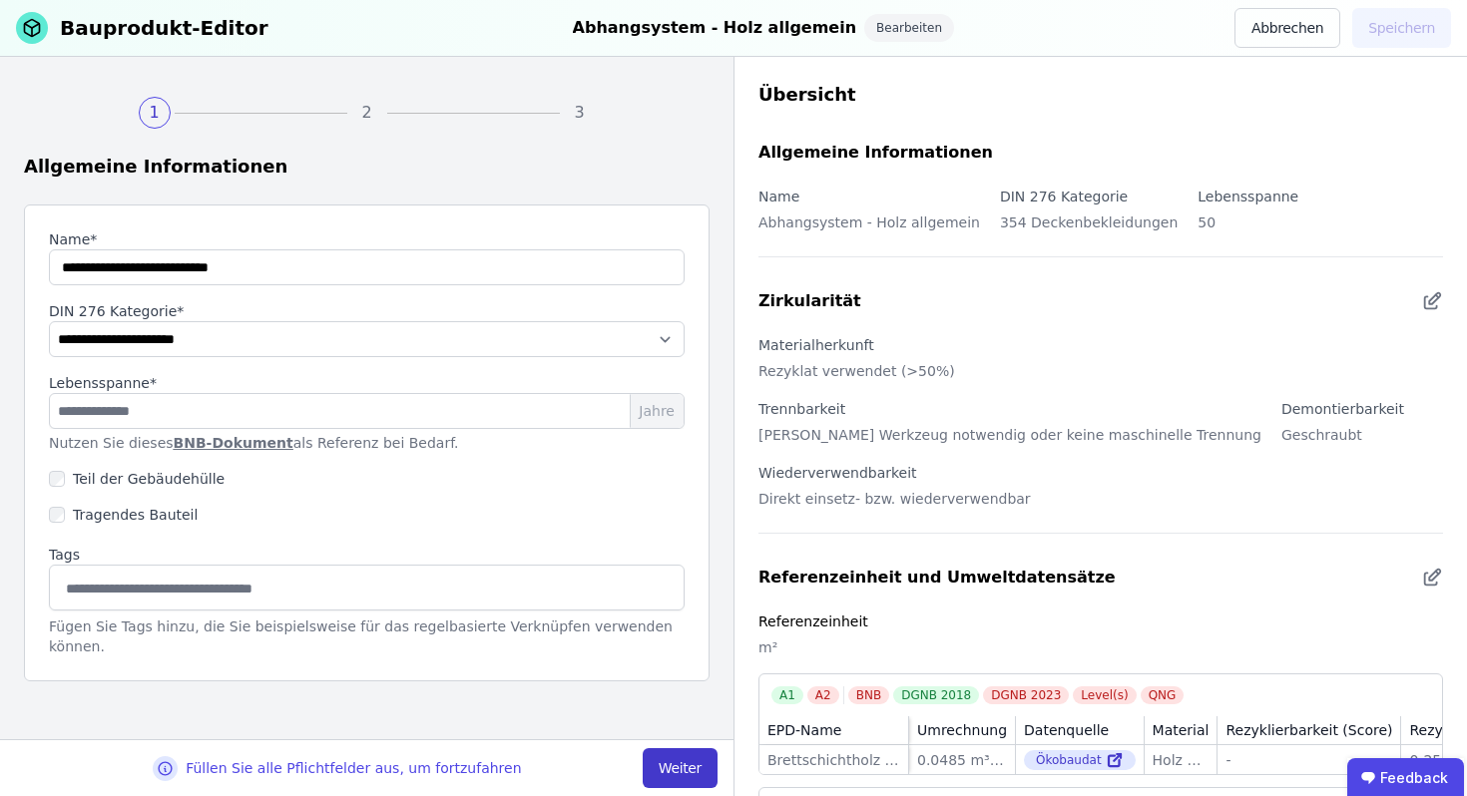
click at [680, 767] on button "Weiter" at bounding box center [680, 768] width 75 height 40
select select "**********"
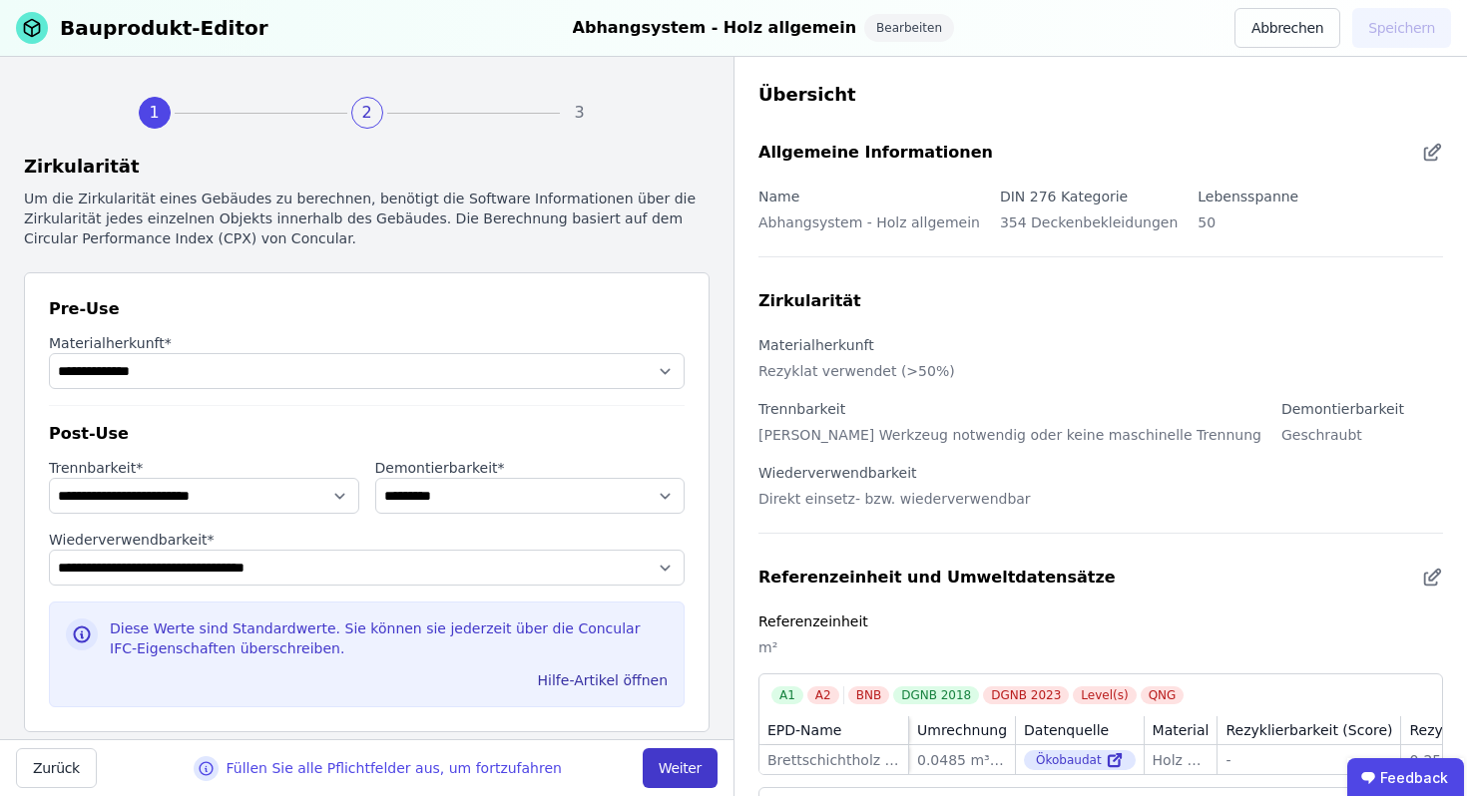
click at [680, 766] on button "Weiter" at bounding box center [680, 768] width 75 height 40
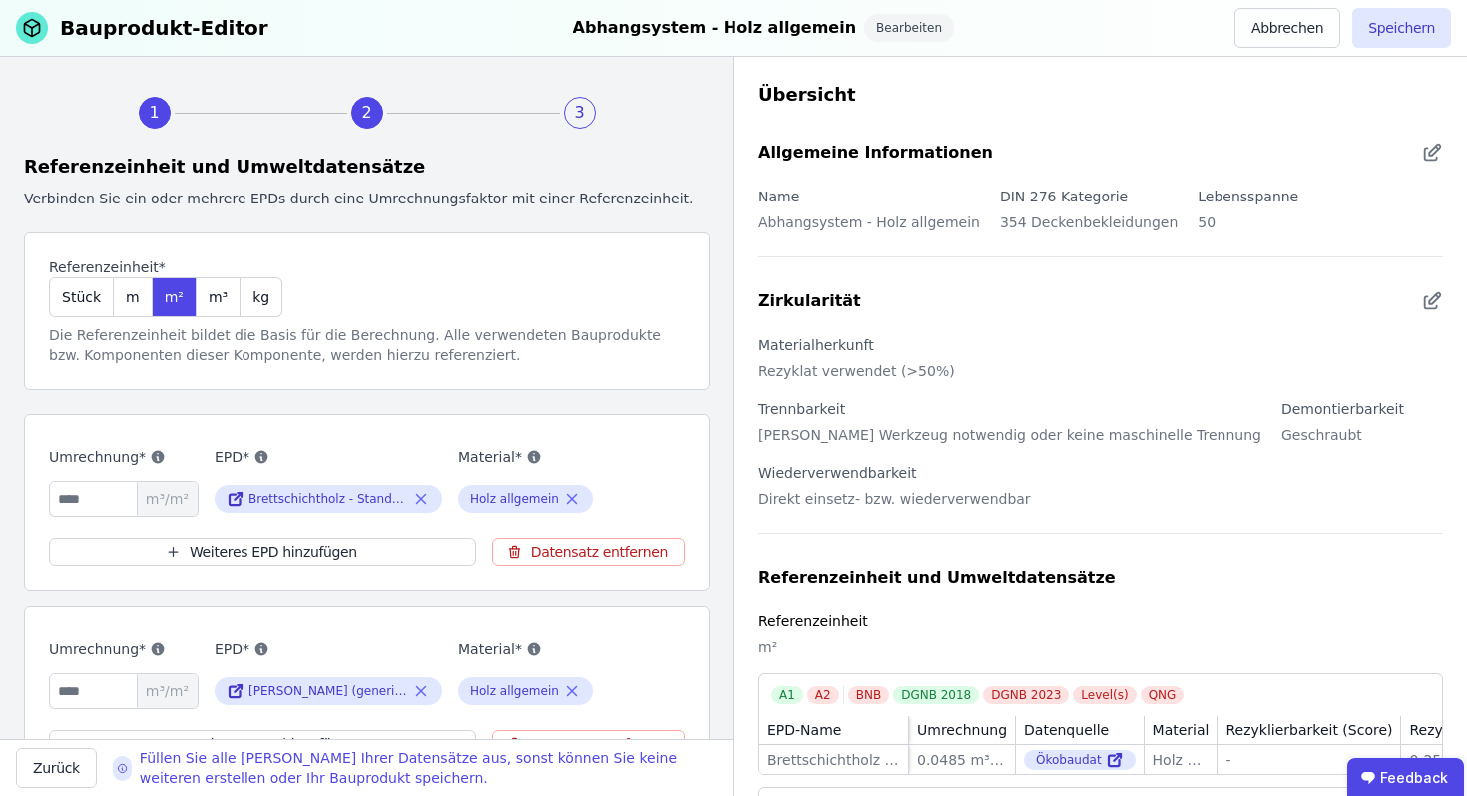
scroll to position [197, 0]
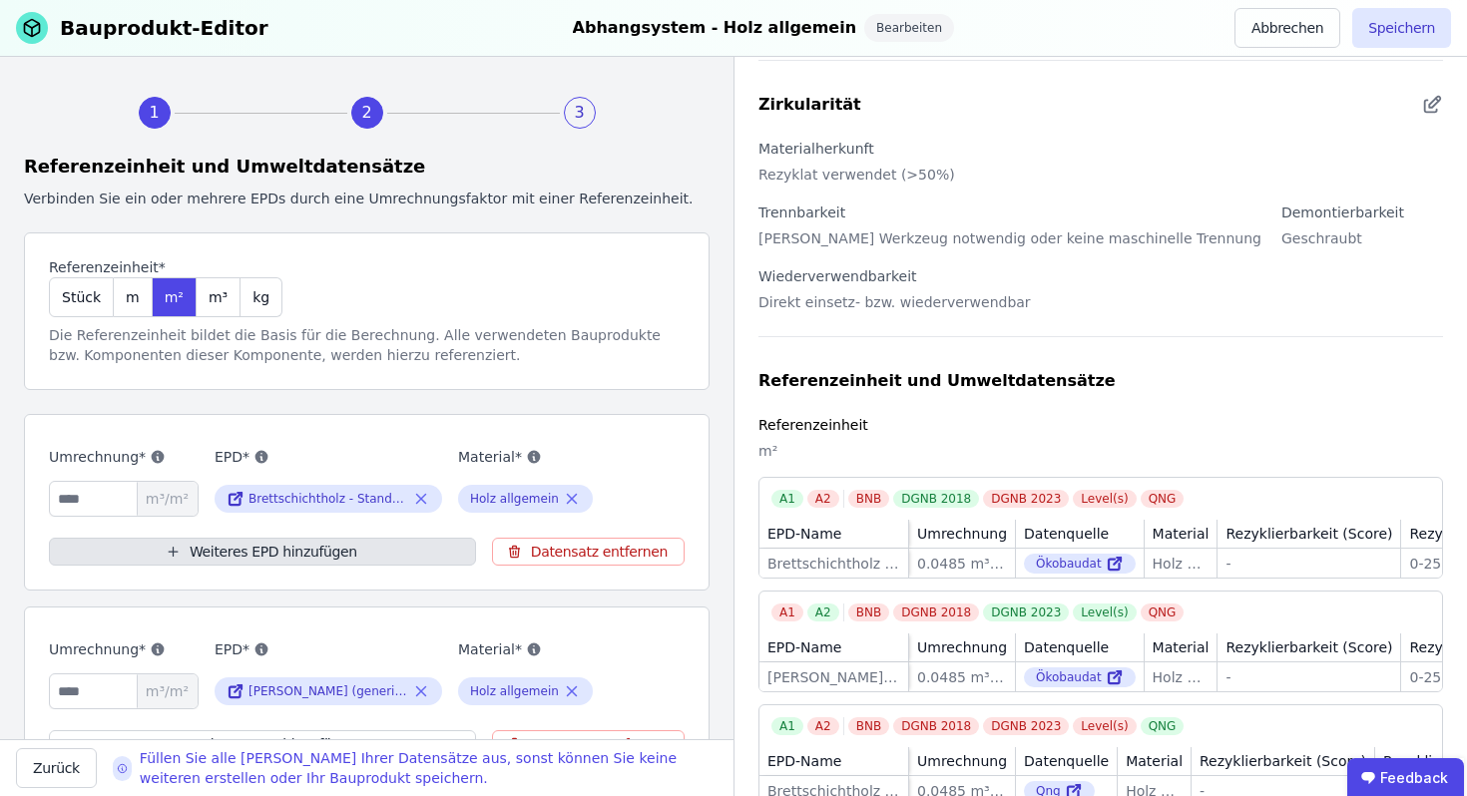
click at [380, 550] on button "Weiteres EPD hinzufügen" at bounding box center [262, 552] width 427 height 28
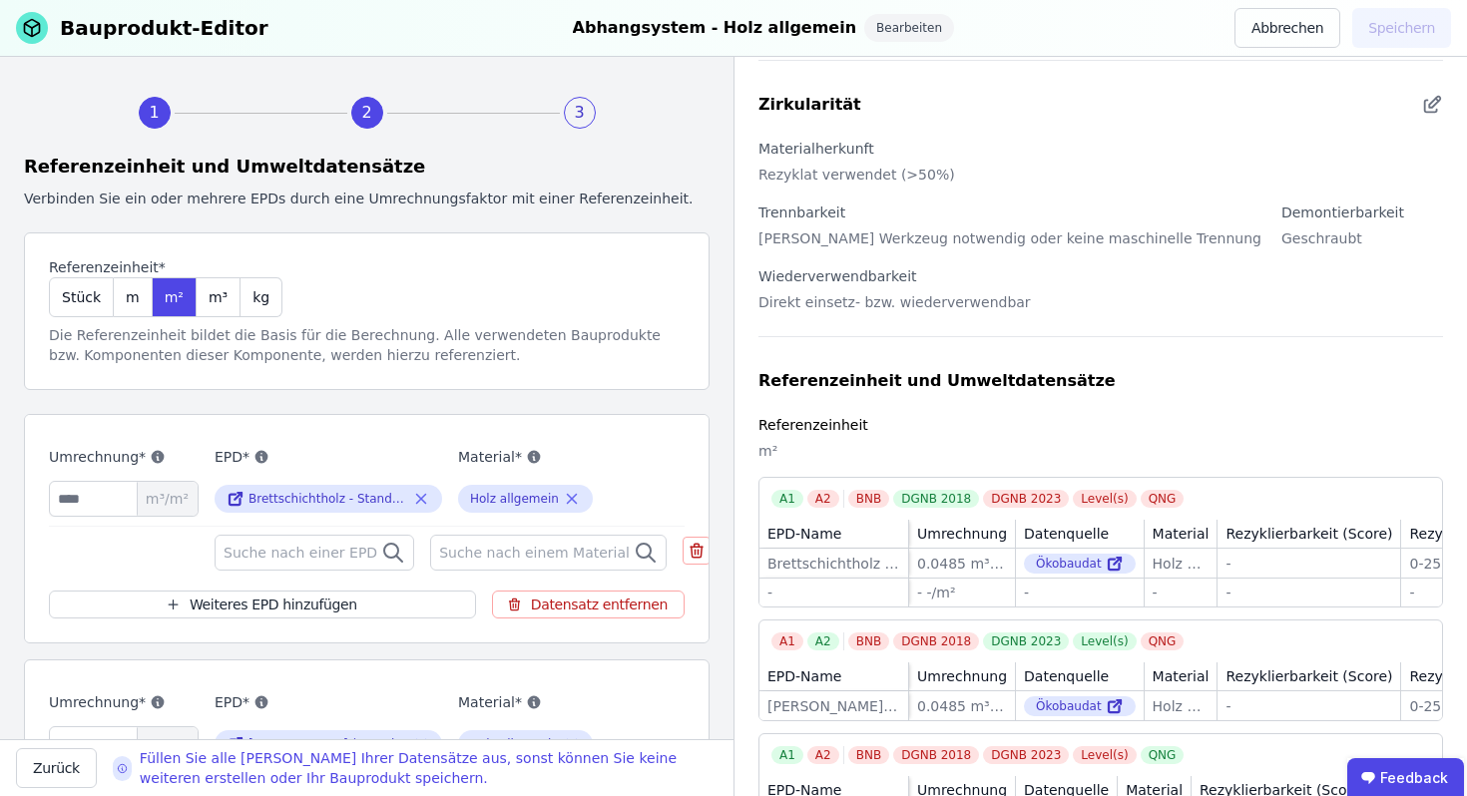
click at [358, 552] on span "Suche nach einer EPD" at bounding box center [302, 553] width 158 height 20
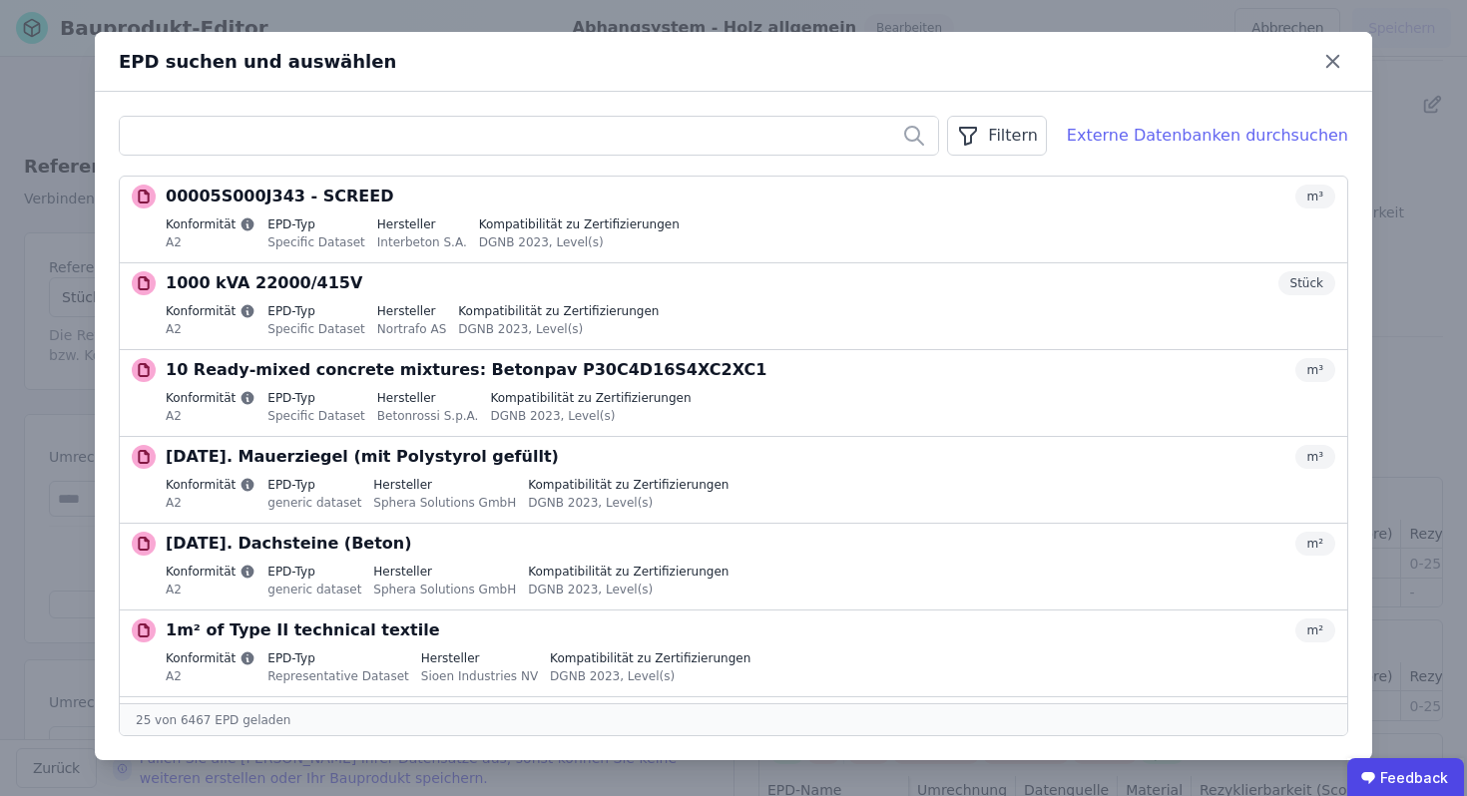
click at [1152, 133] on div "Externe Datenbanken durchsuchen" at bounding box center [1207, 136] width 281 height 24
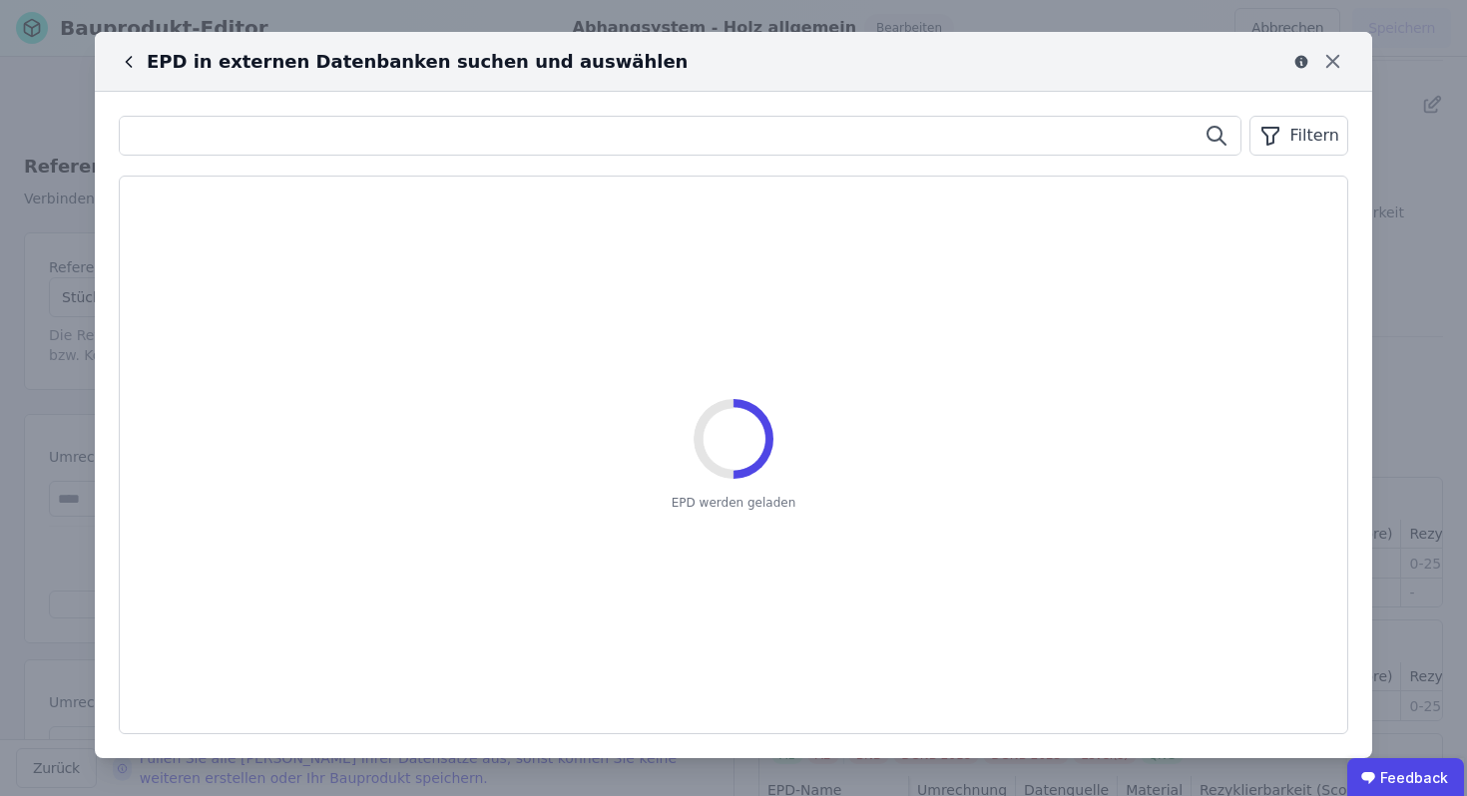
click at [190, 141] on input "text" at bounding box center [680, 136] width 1120 height 36
type input "*****"
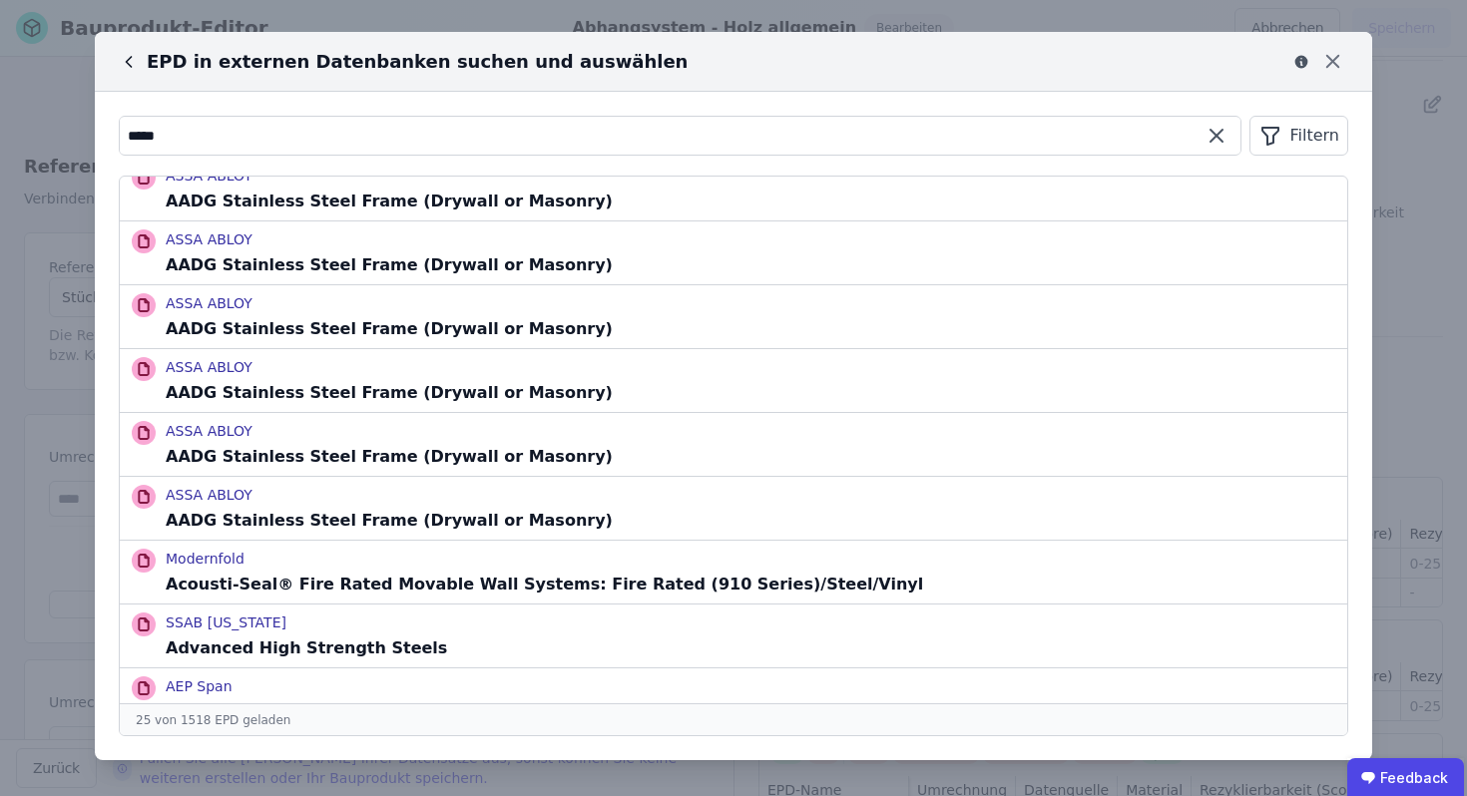
scroll to position [1047, 0]
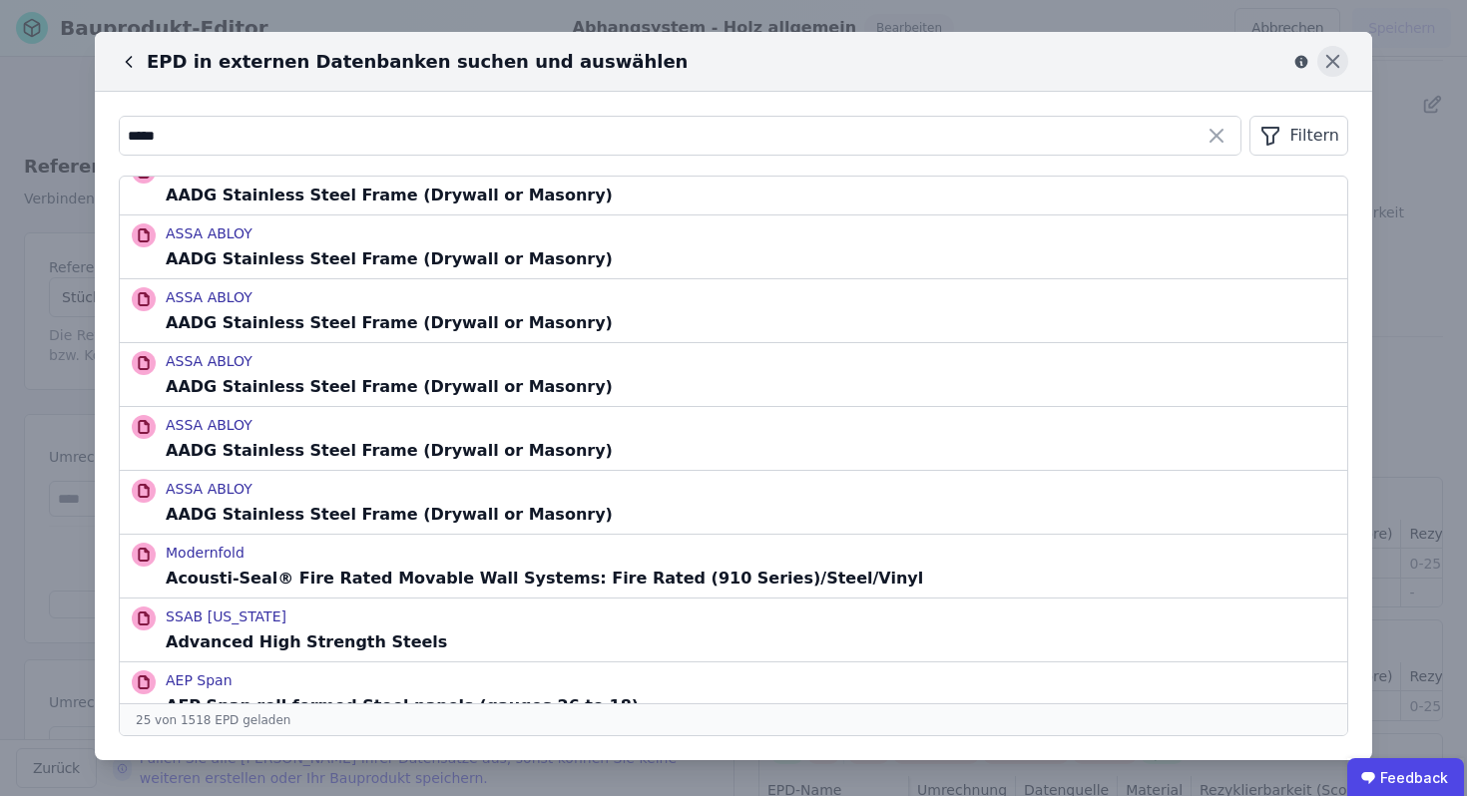
click at [1329, 62] on icon at bounding box center [1332, 61] width 31 height 31
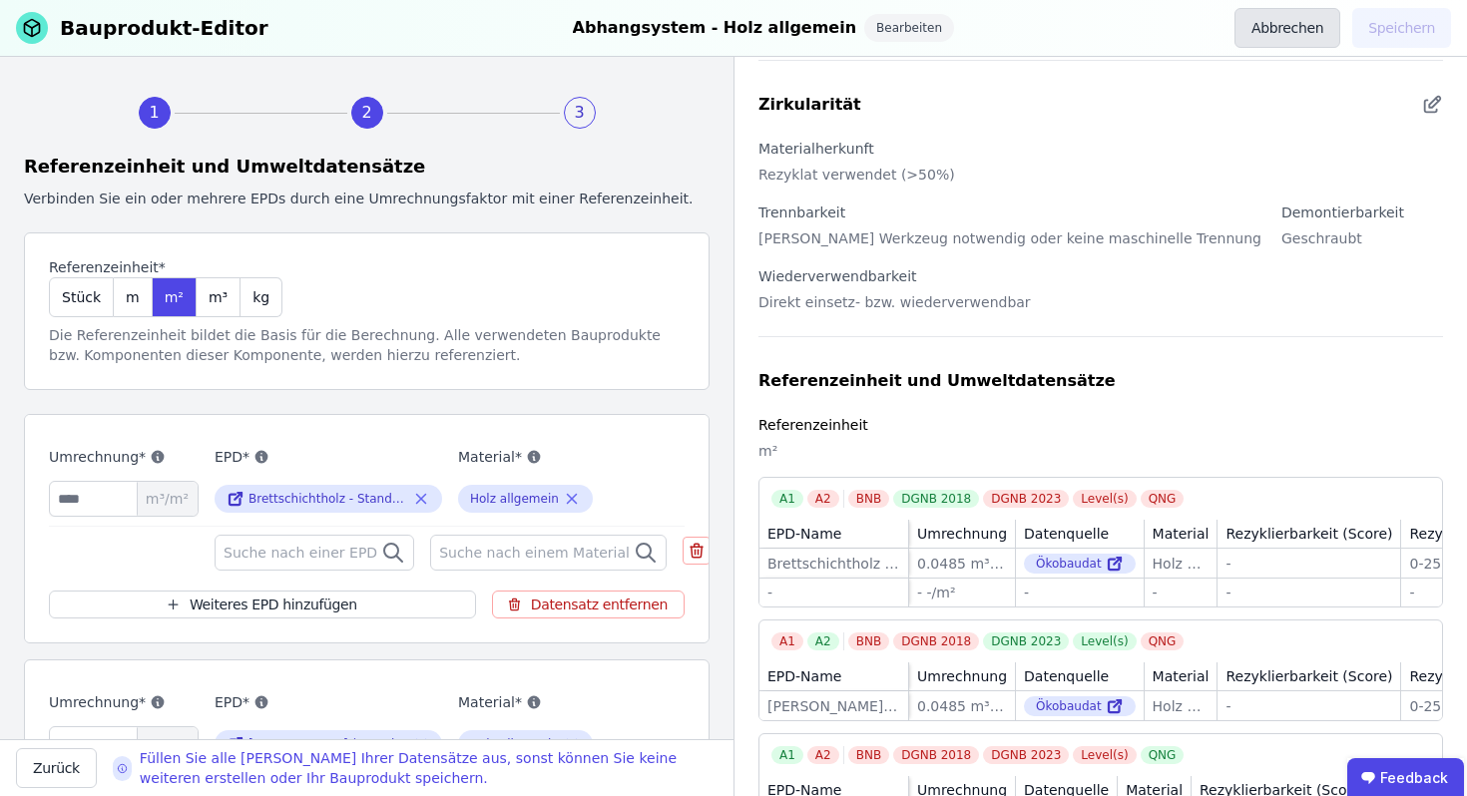
click at [1281, 28] on button "Abbrechen" at bounding box center [1287, 28] width 106 height 40
